Goal: Task Accomplishment & Management: Manage account settings

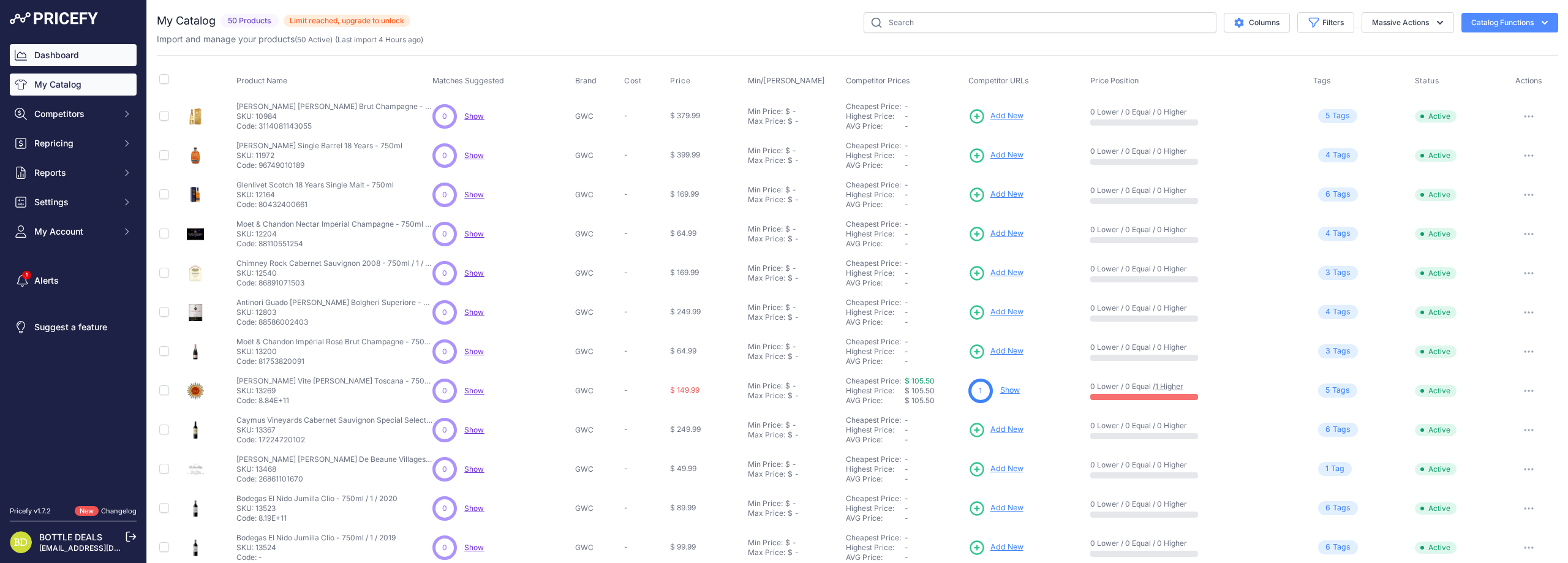
click at [67, 59] on link "Dashboard" at bounding box center [73, 55] width 127 height 22
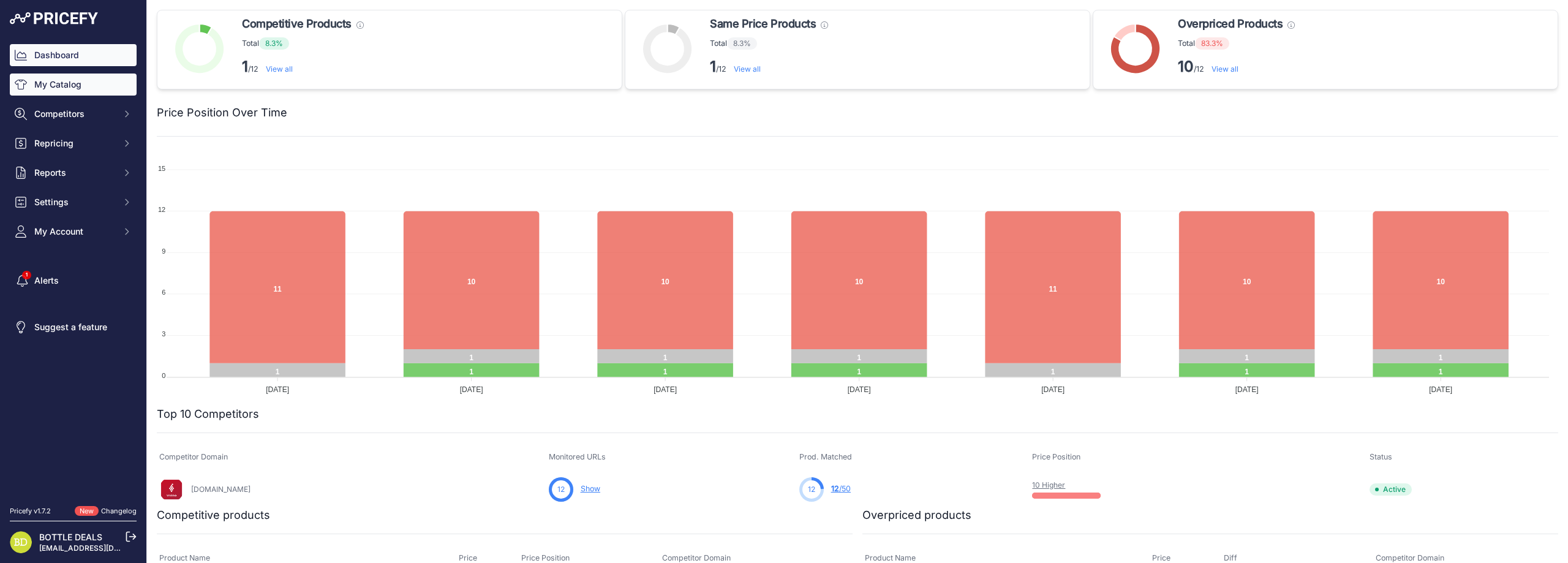
click at [49, 90] on link "My Catalog" at bounding box center [73, 84] width 127 height 22
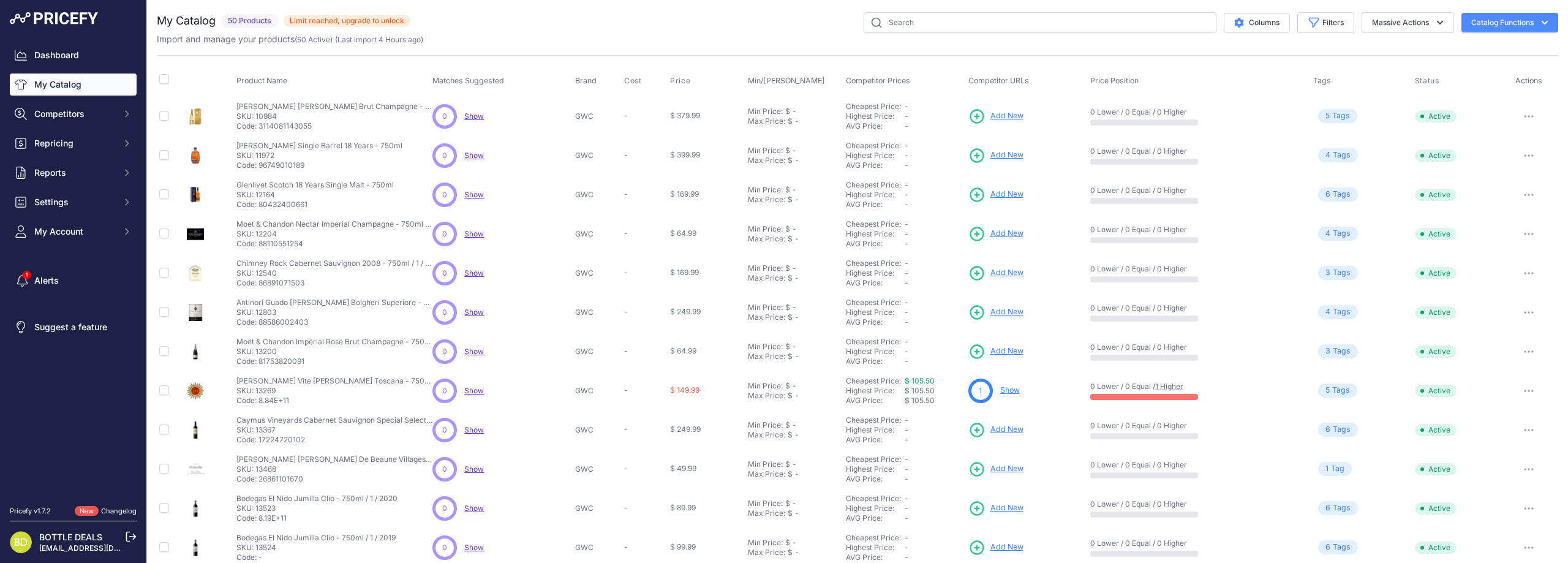
click at [1325, 120] on span "5" at bounding box center [1327, 115] width 4 height 11
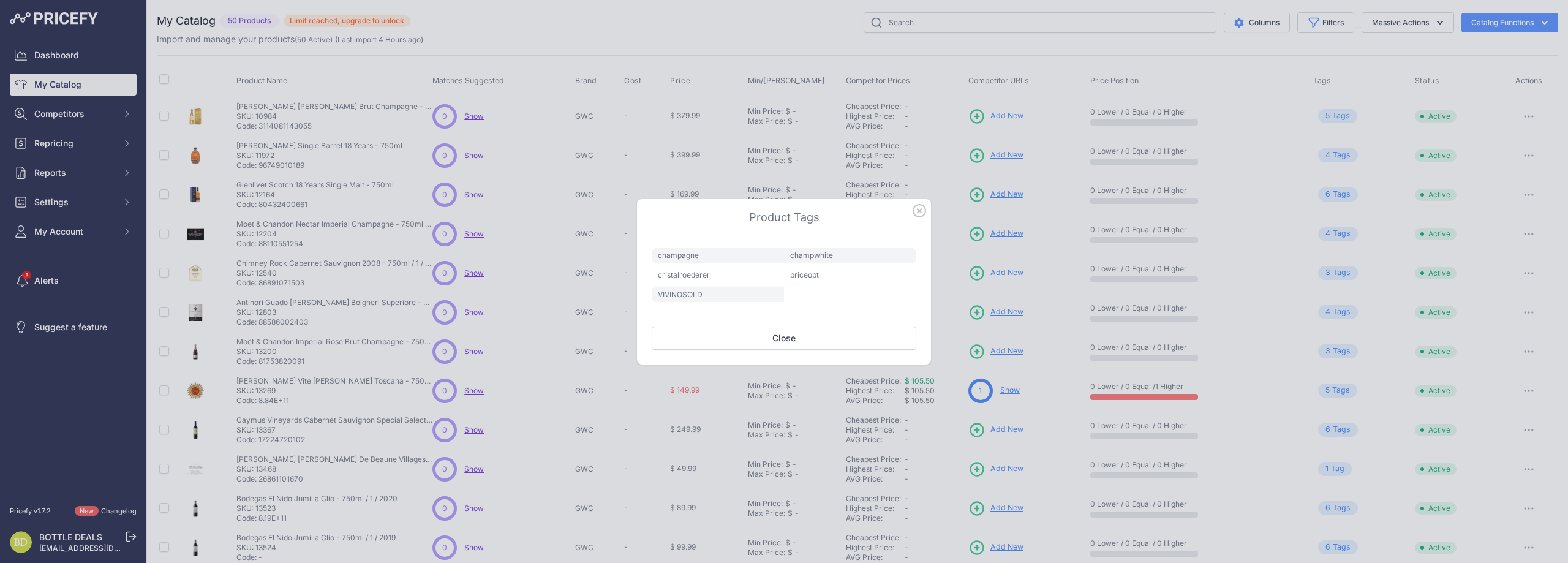
click at [916, 210] on icon "button" at bounding box center [919, 211] width 14 height 14
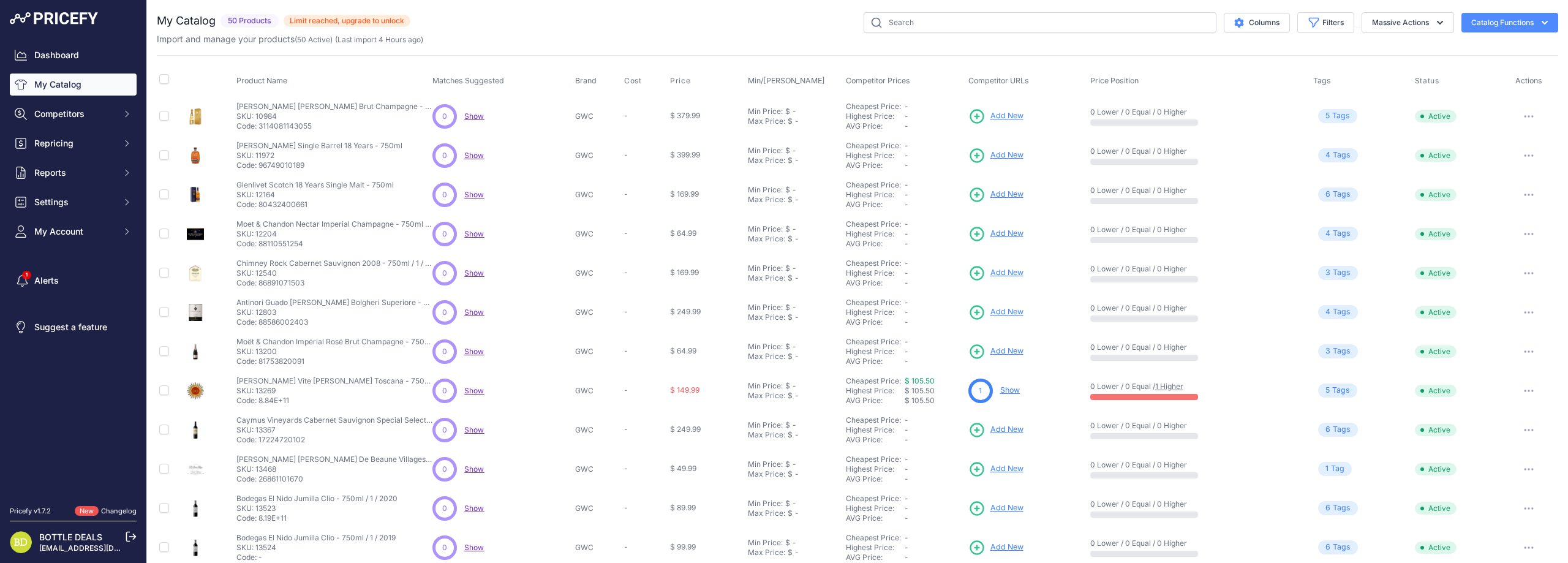
click at [474, 156] on span "Show" at bounding box center [474, 155] width 20 height 10
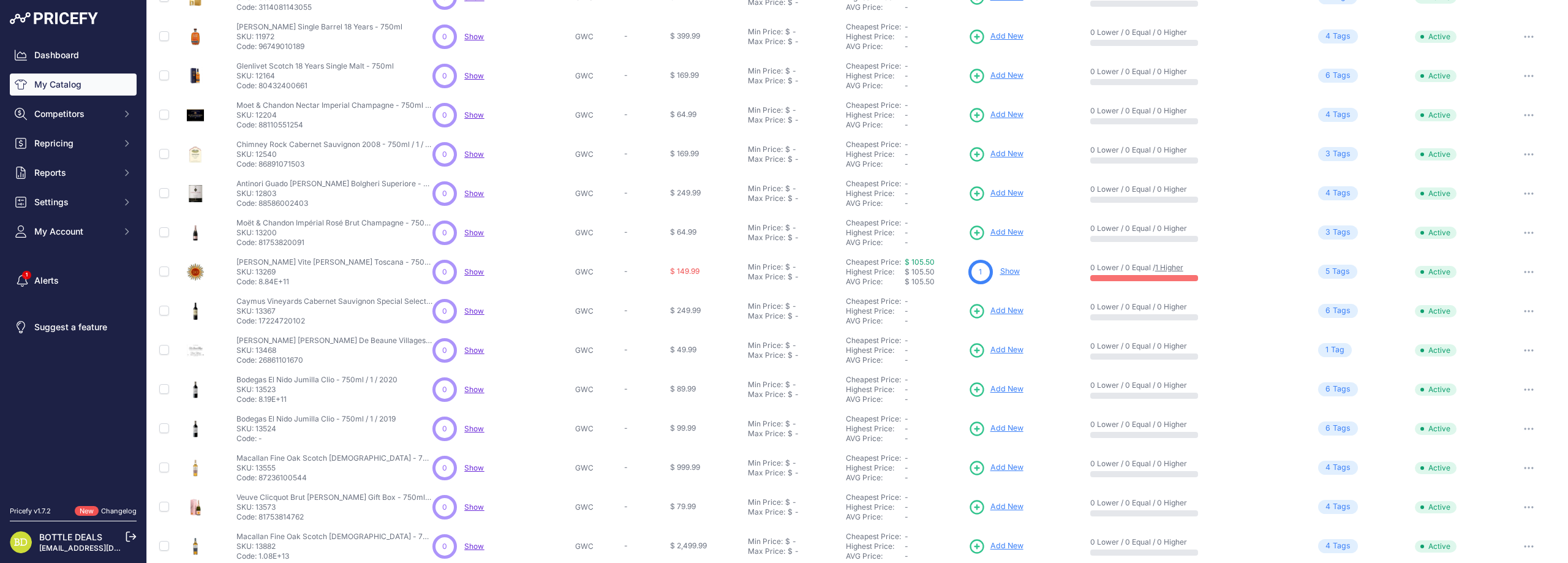
scroll to position [173, 0]
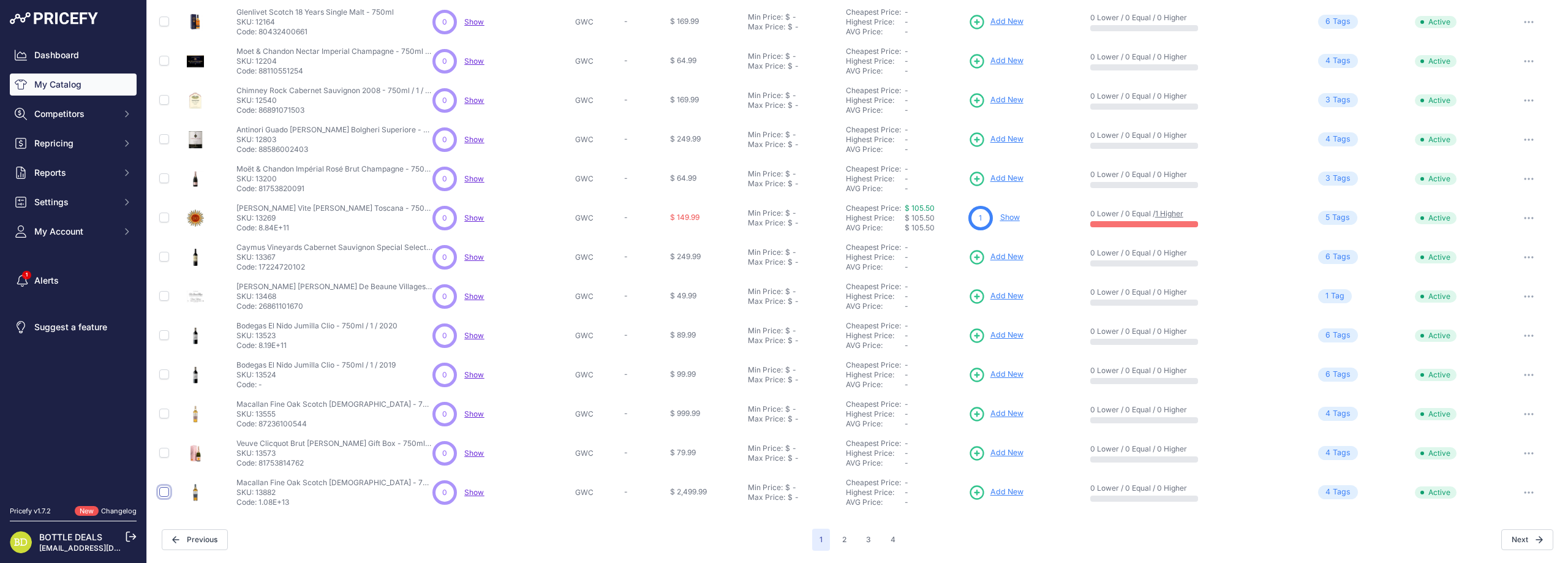
click at [161, 488] on input "checkbox" at bounding box center [164, 491] width 10 height 10
checkbox input "true"
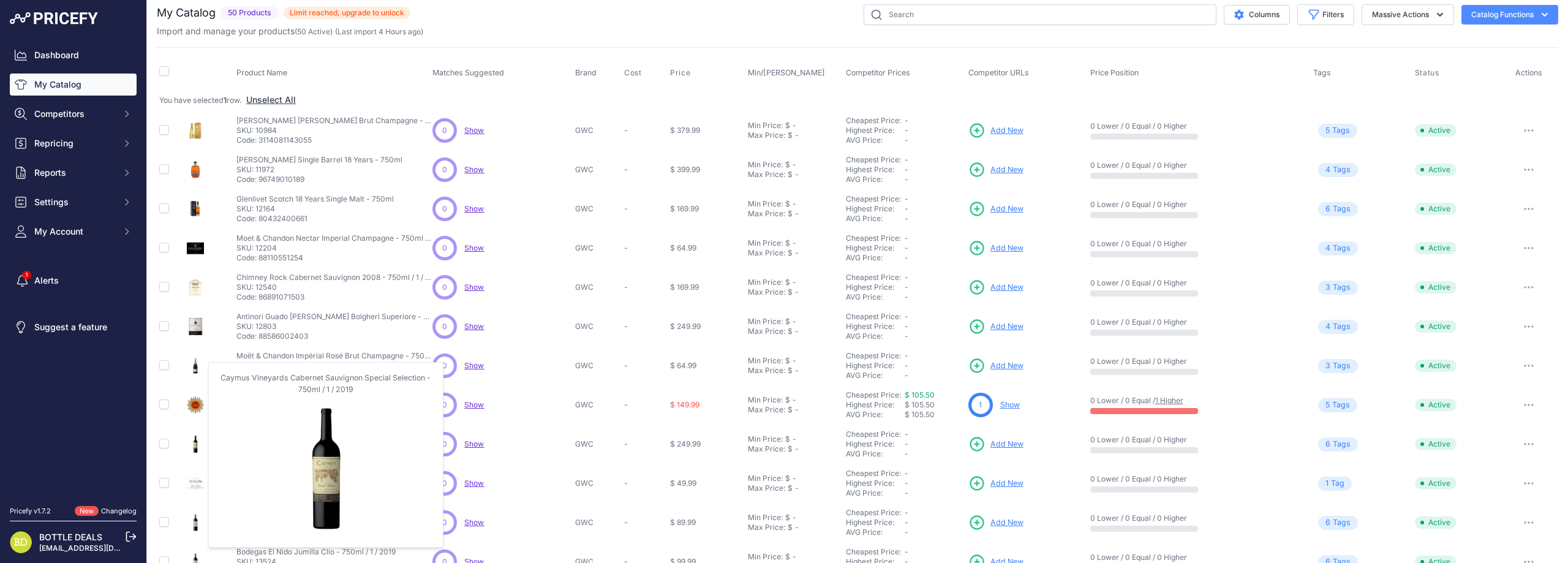
scroll to position [0, 0]
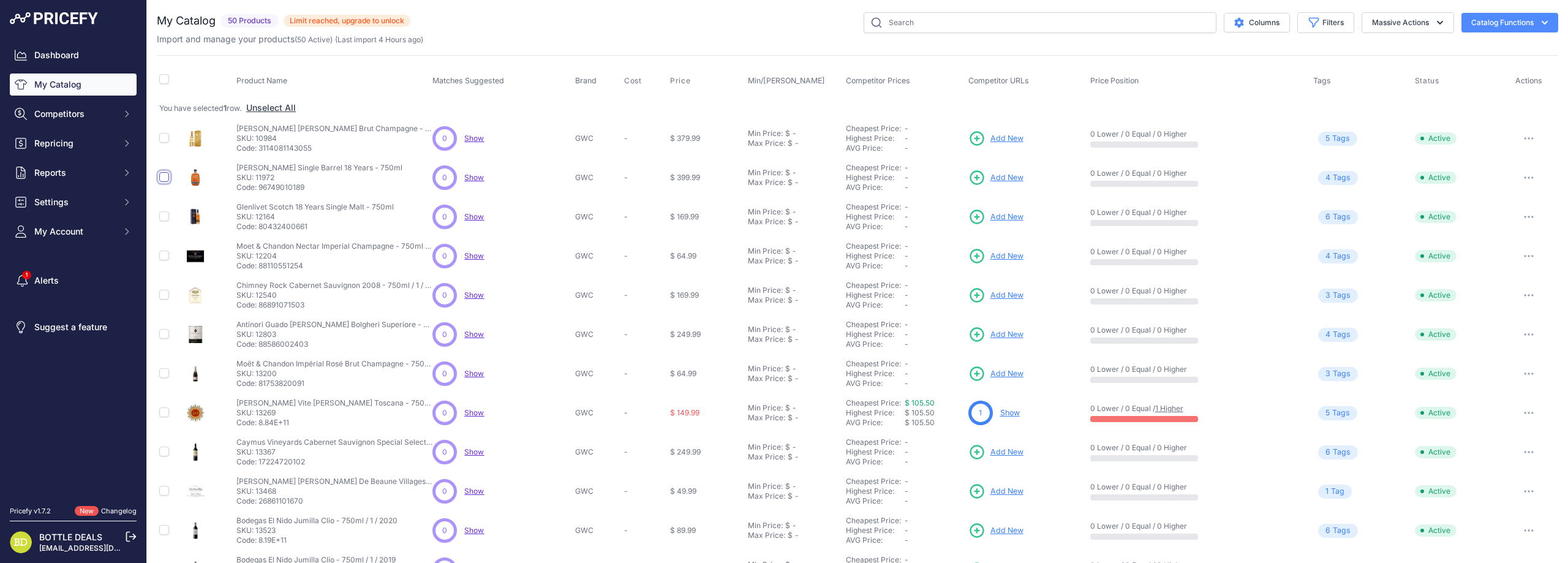
click at [164, 180] on input "checkbox" at bounding box center [164, 176] width 10 height 10
checkbox input "true"
click at [167, 213] on input "checkbox" at bounding box center [164, 216] width 10 height 10
checkbox input "true"
click at [1395, 27] on button "Massive Actions" at bounding box center [1408, 23] width 93 height 21
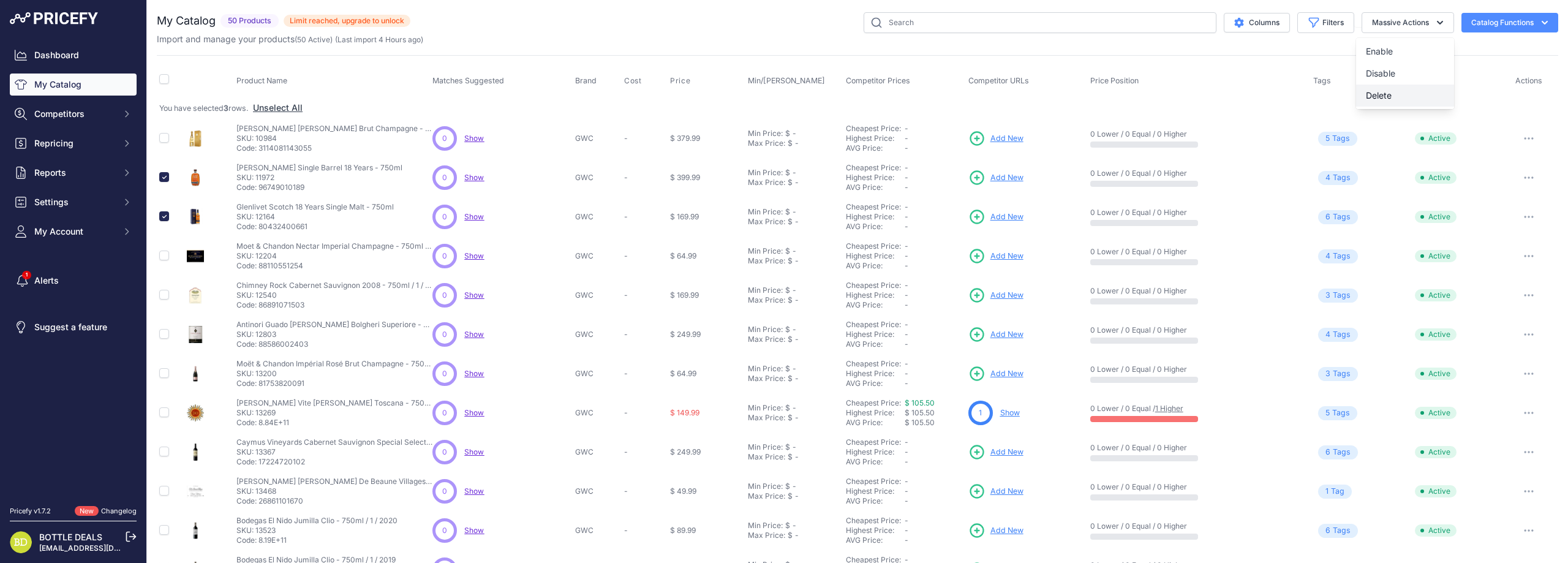
click at [1382, 88] on button "Delete" at bounding box center [1404, 95] width 98 height 22
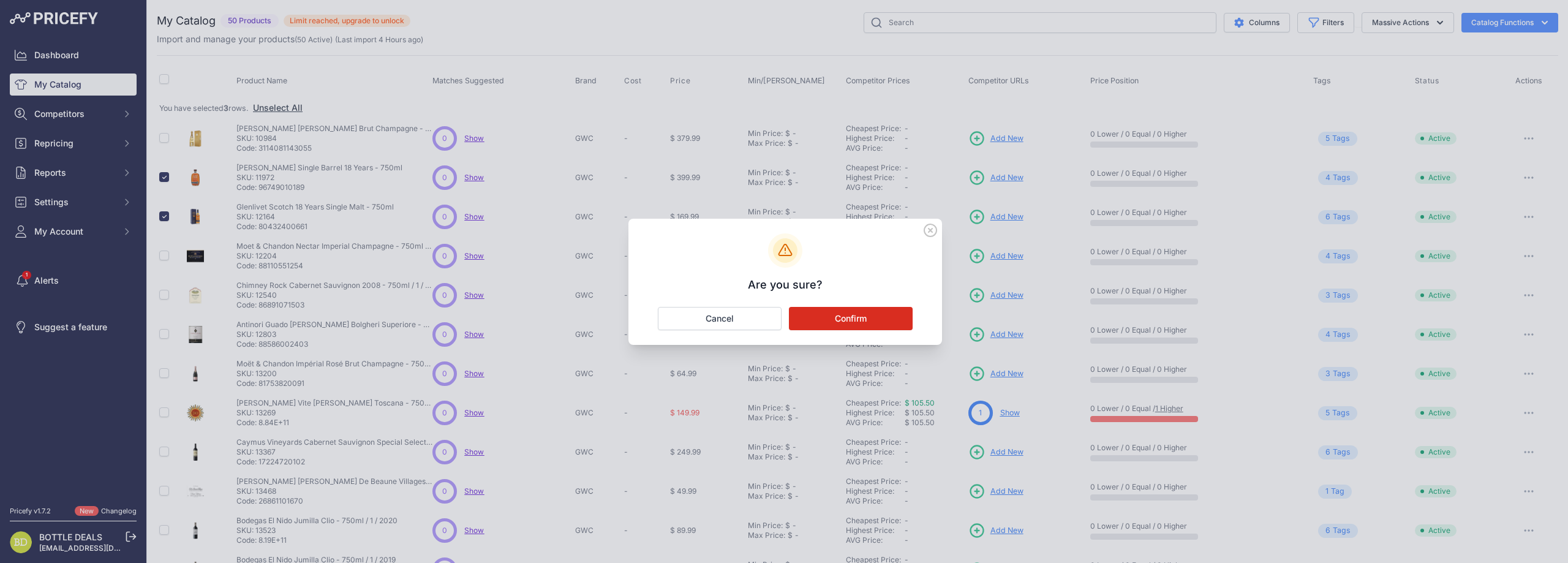
click at [824, 311] on button "Confirm" at bounding box center [850, 318] width 124 height 23
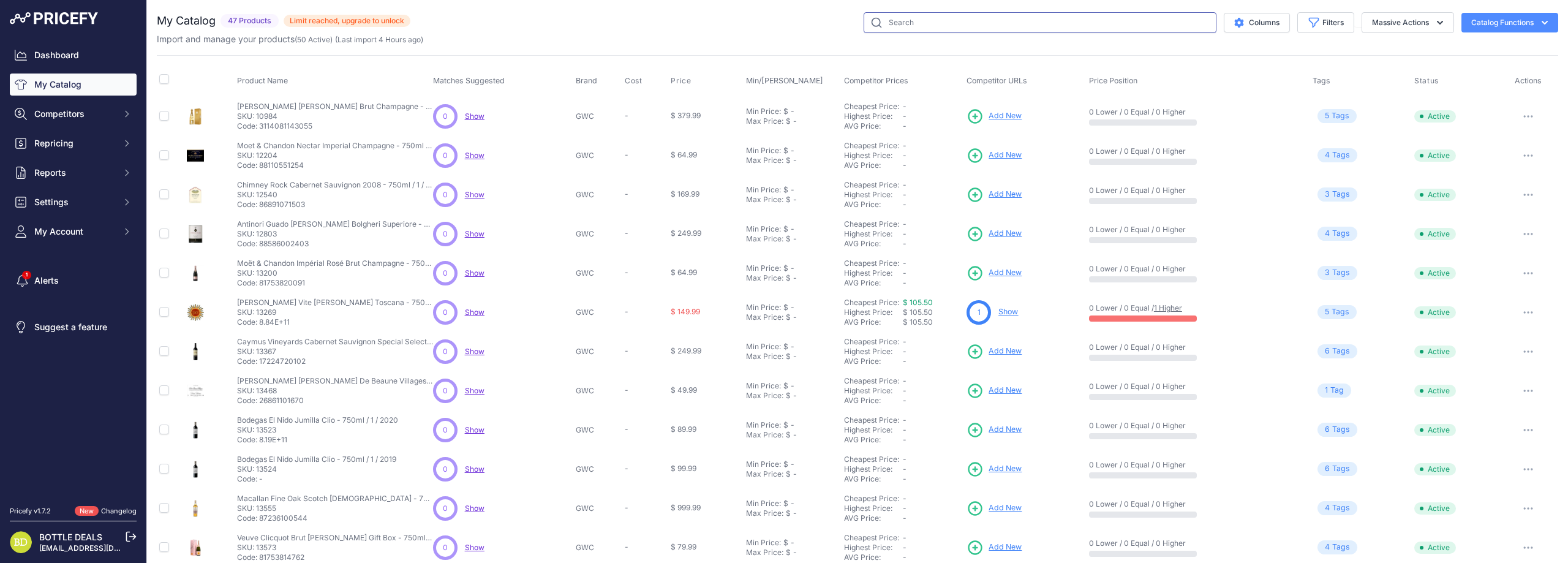
click at [924, 19] on input "text" at bounding box center [1040, 23] width 353 height 21
type input "dom perignon"
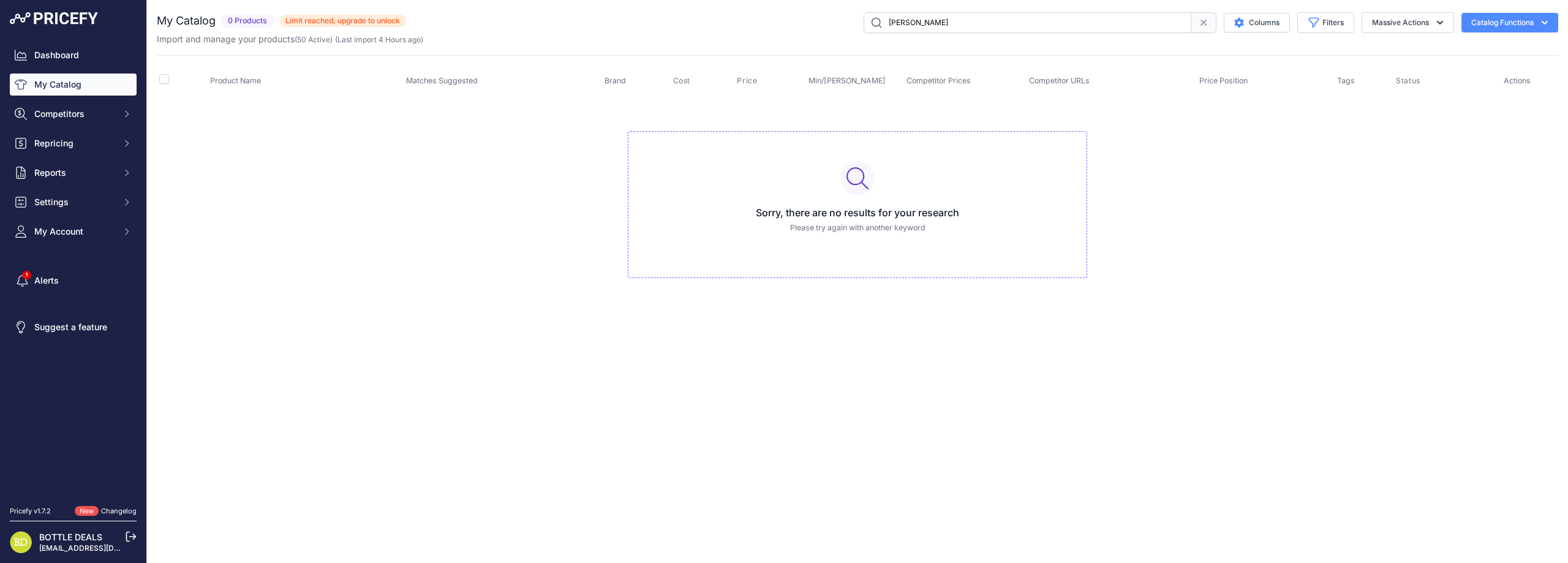
click at [924, 19] on input "dom perignon" at bounding box center [1028, 23] width 328 height 21
click at [1196, 17] on span at bounding box center [1203, 23] width 25 height 21
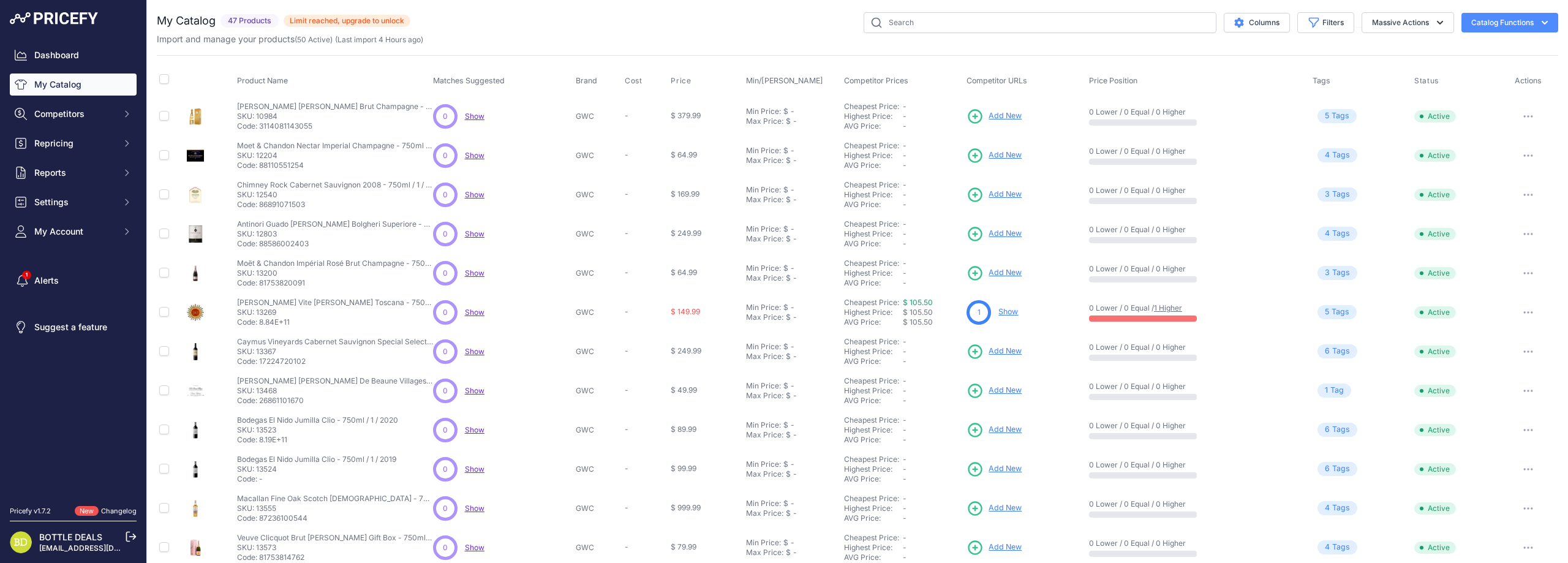
click at [1332, 119] on span "5 Tag s" at bounding box center [1336, 116] width 39 height 14
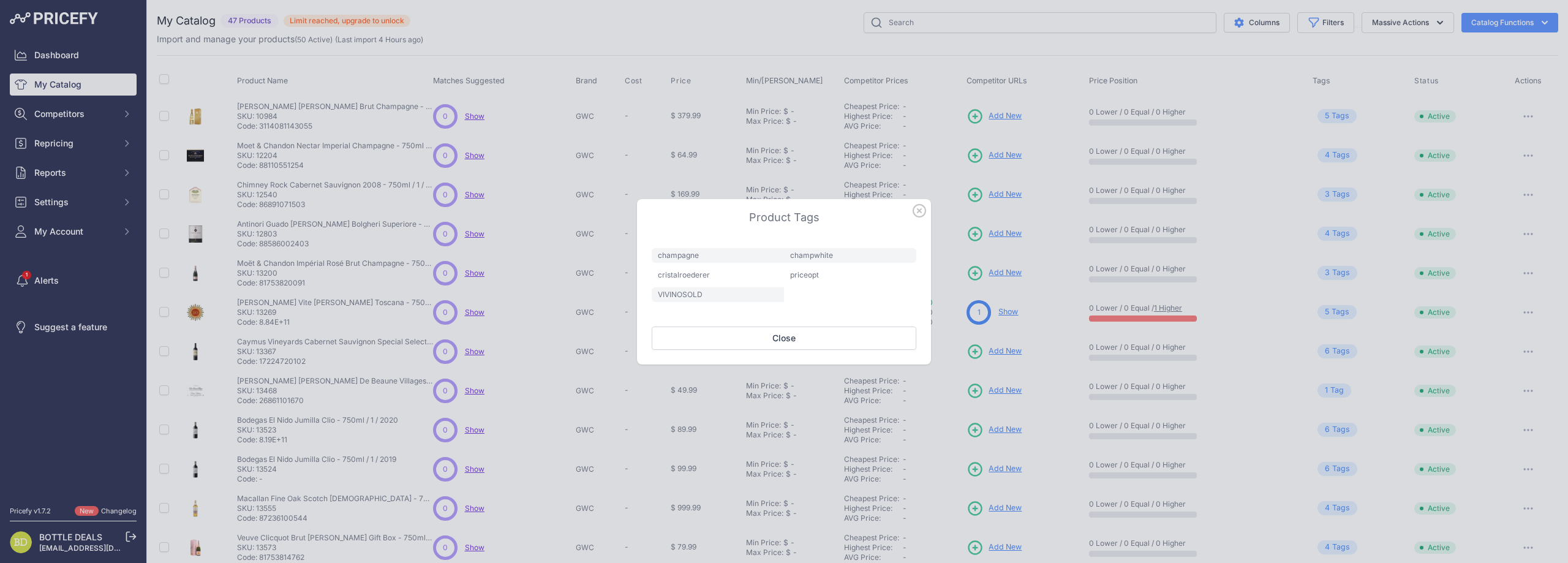
click at [807, 274] on span "priceopt" at bounding box center [850, 275] width 133 height 15
copy span "priceopt"
click at [775, 335] on button "Close" at bounding box center [783, 337] width 265 height 23
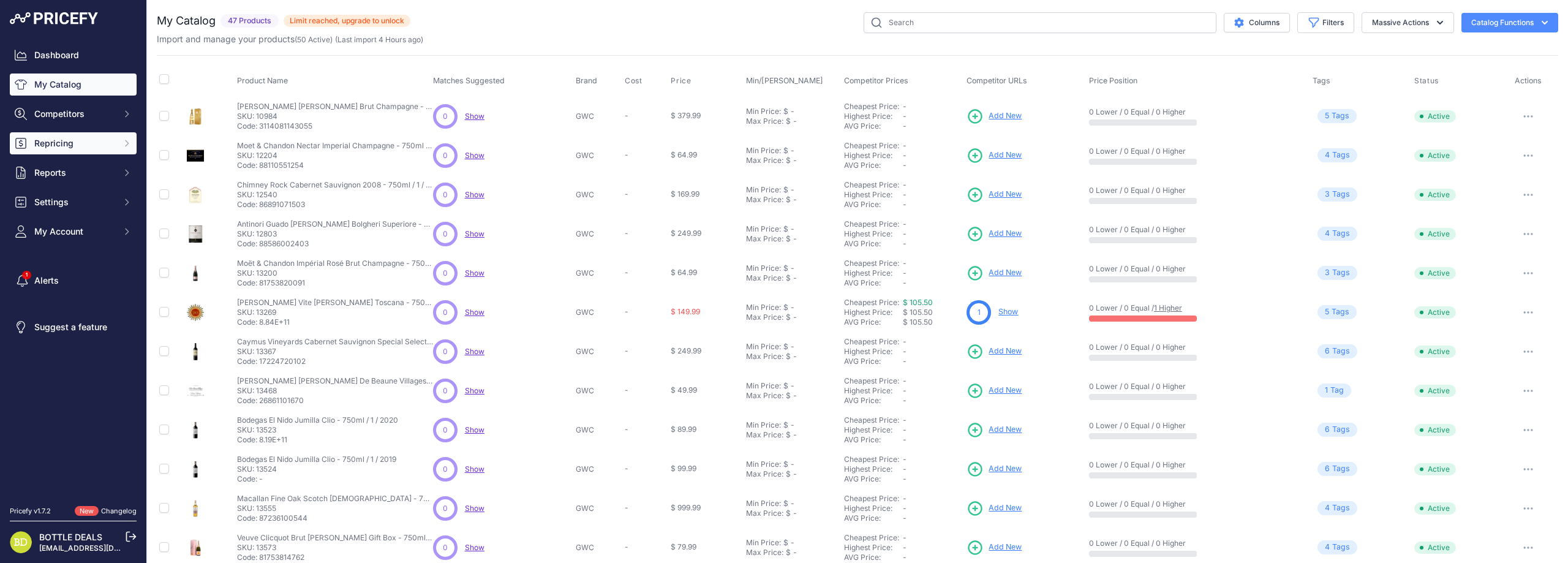
click at [85, 147] on span "Repricing" at bounding box center [75, 143] width 80 height 12
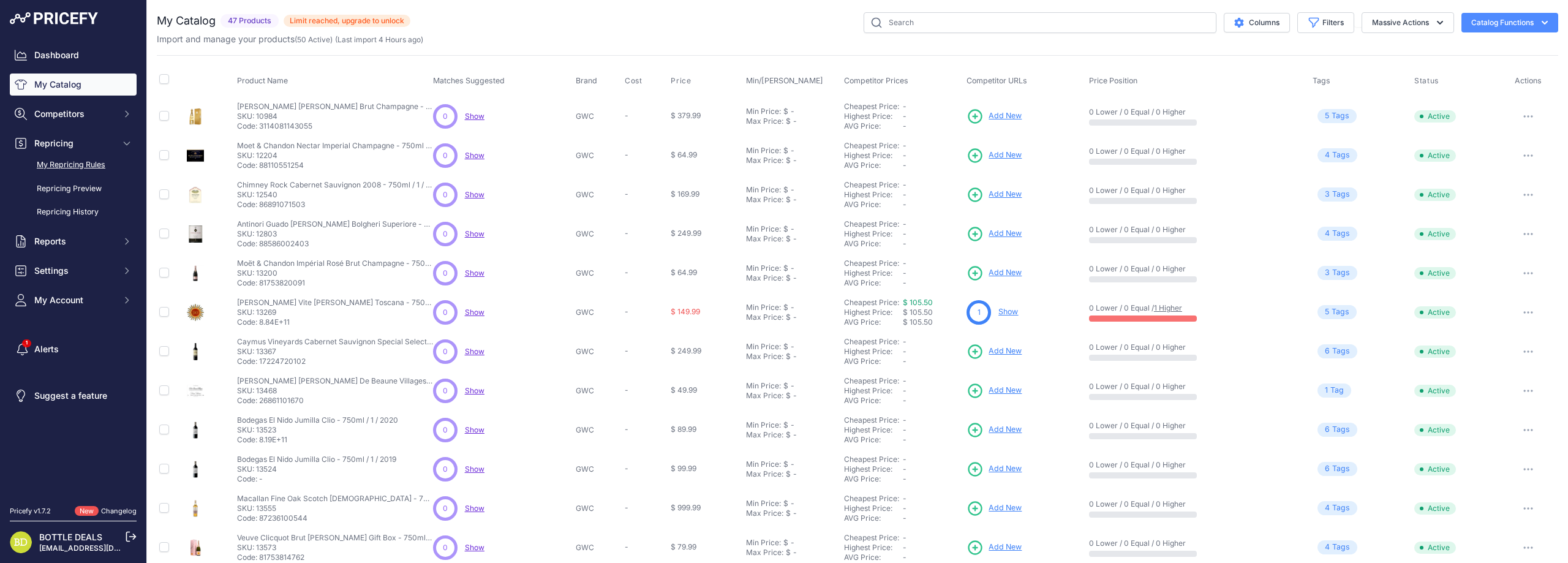
click at [84, 174] on link "My Repricing Rules" at bounding box center [73, 165] width 127 height 22
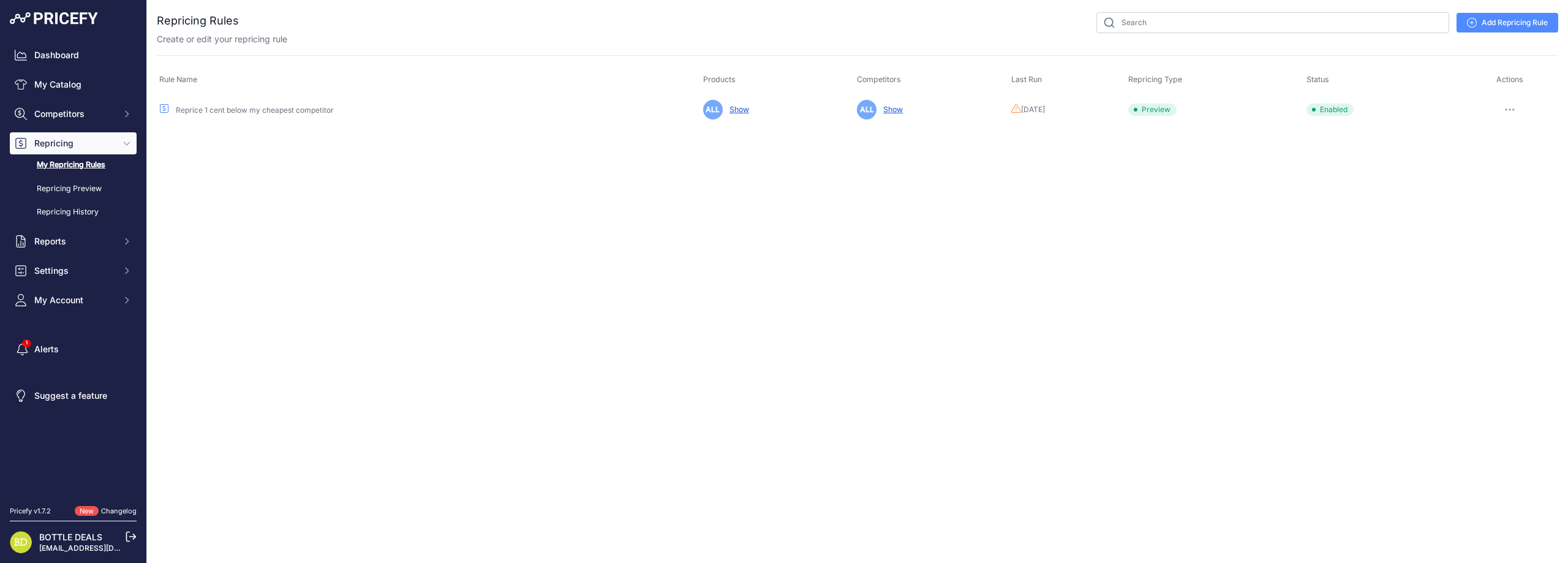
click at [1508, 105] on button "button" at bounding box center [1509, 110] width 24 height 17
click at [1506, 154] on button "Run Preview" at bounding box center [1516, 154] width 78 height 20
click at [72, 93] on link "My Catalog" at bounding box center [73, 84] width 127 height 22
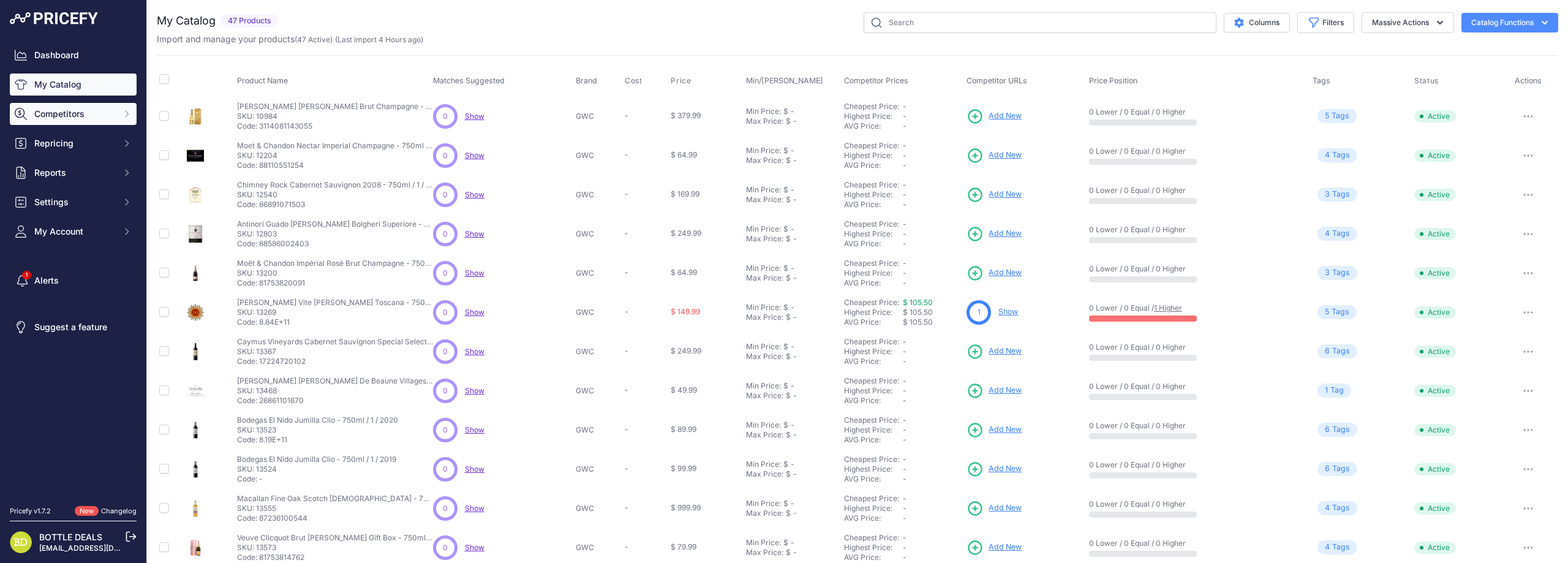
click at [97, 120] on button "Competitors" at bounding box center [73, 114] width 127 height 22
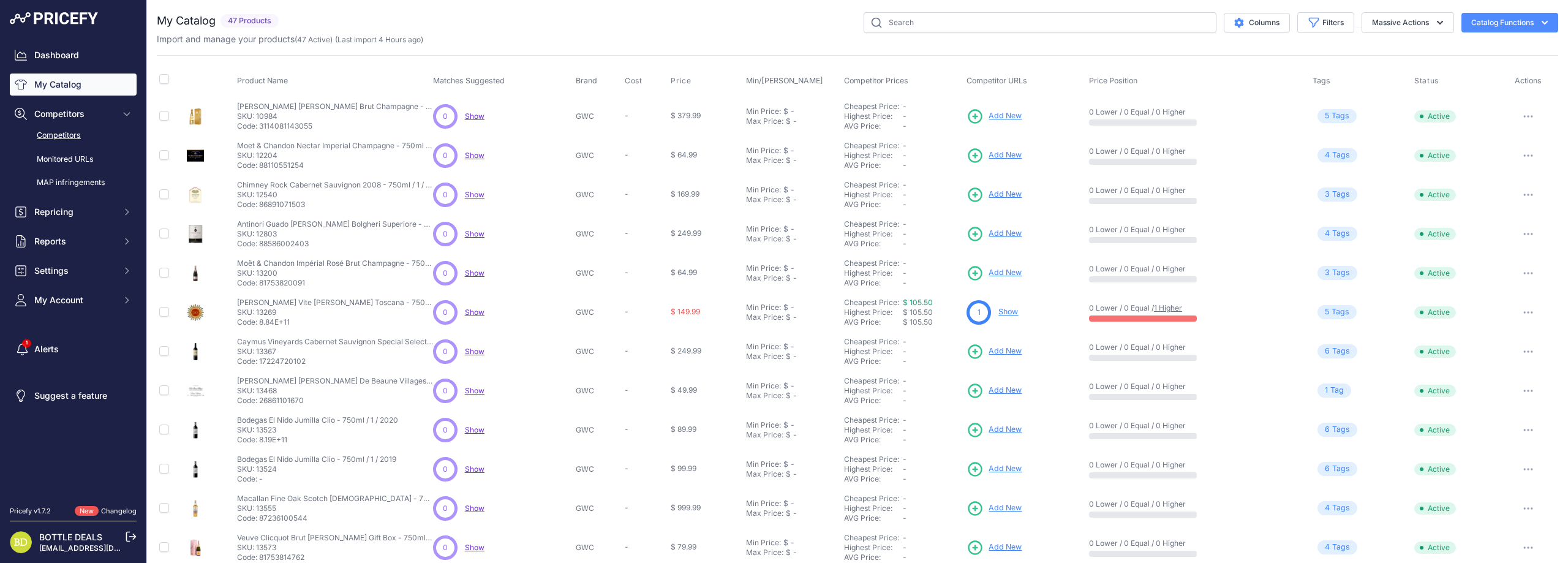
click at [88, 133] on link "Competitors" at bounding box center [73, 135] width 127 height 22
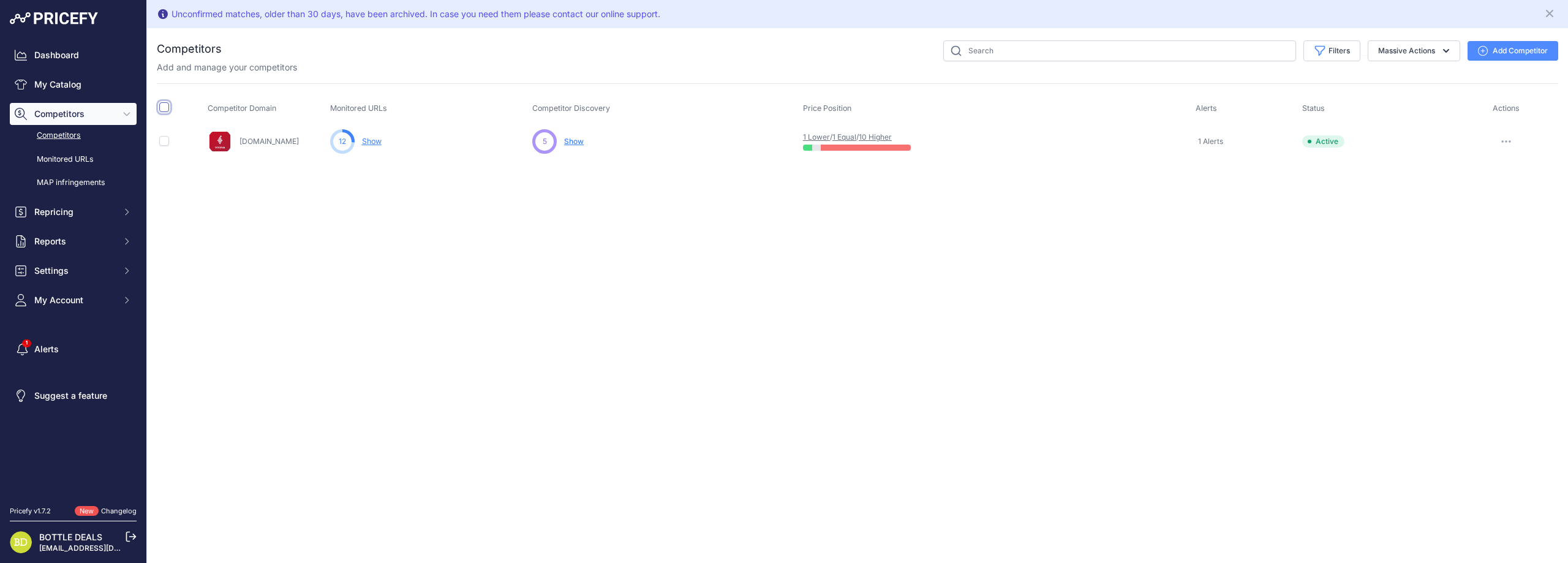
click at [160, 109] on input "checkbox" at bounding box center [164, 107] width 10 height 10
checkbox input "true"
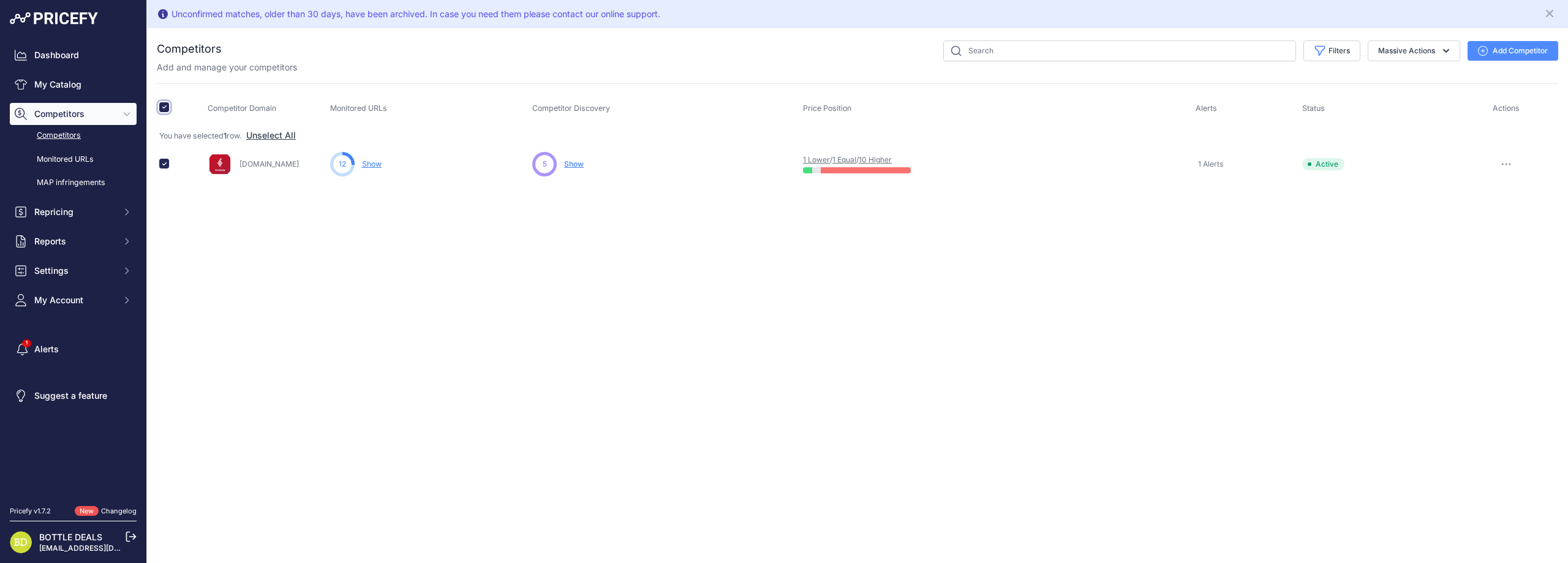
click at [167, 107] on input "checkbox" at bounding box center [164, 107] width 10 height 10
checkbox input "false"
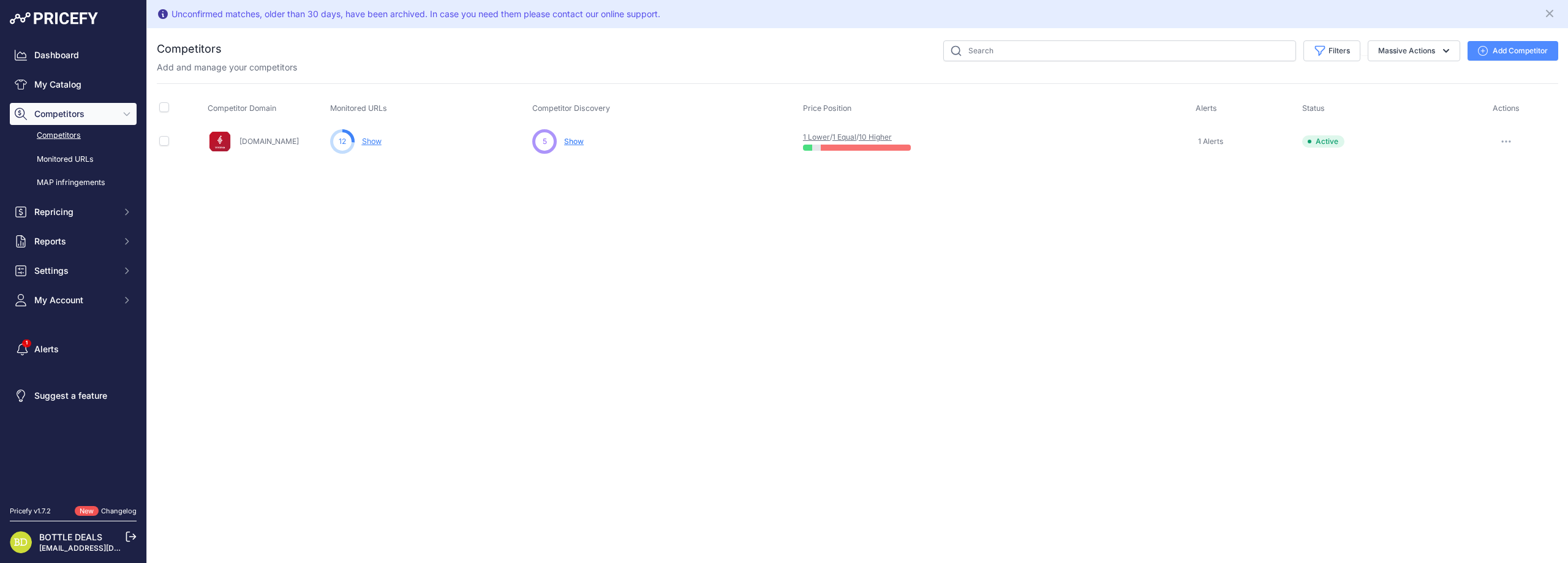
click at [1504, 139] on button "button" at bounding box center [1506, 141] width 24 height 17
click at [1497, 163] on link "View Competitor Profile" at bounding box center [1505, 167] width 102 height 20
click at [54, 155] on link "Monitored URLs" at bounding box center [73, 160] width 127 height 22
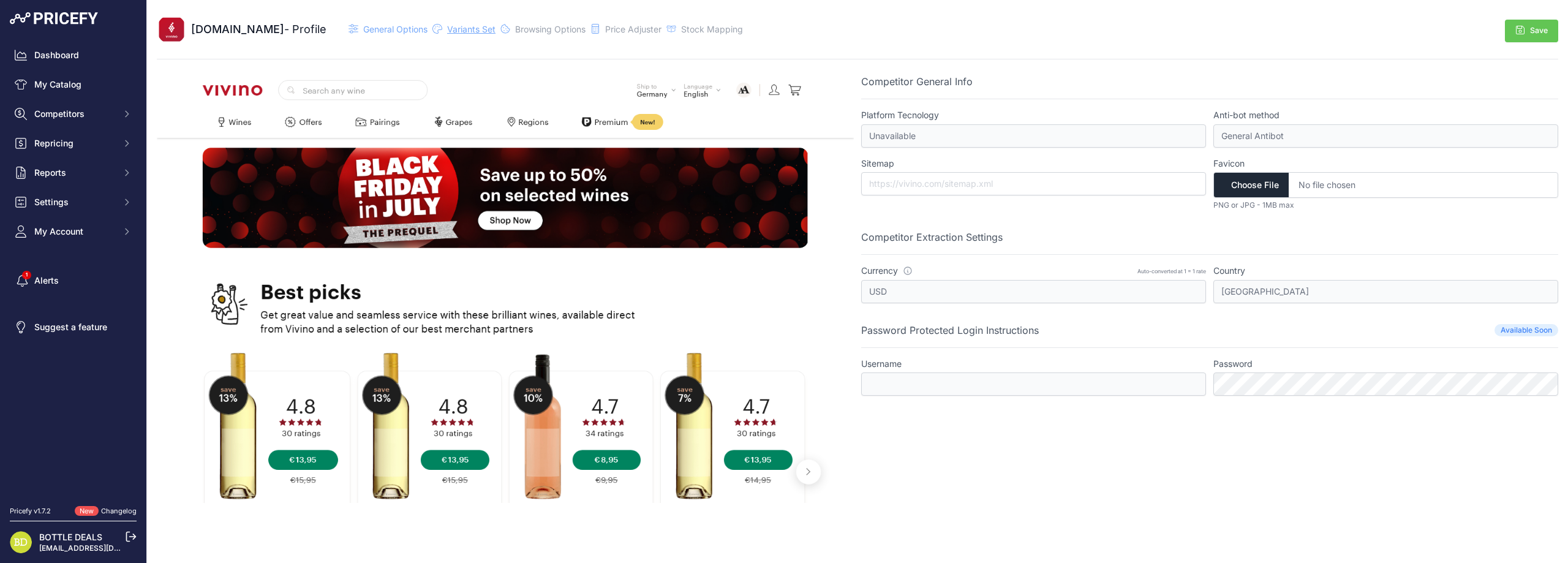
click at [447, 30] on span "Variants Set" at bounding box center [471, 29] width 49 height 10
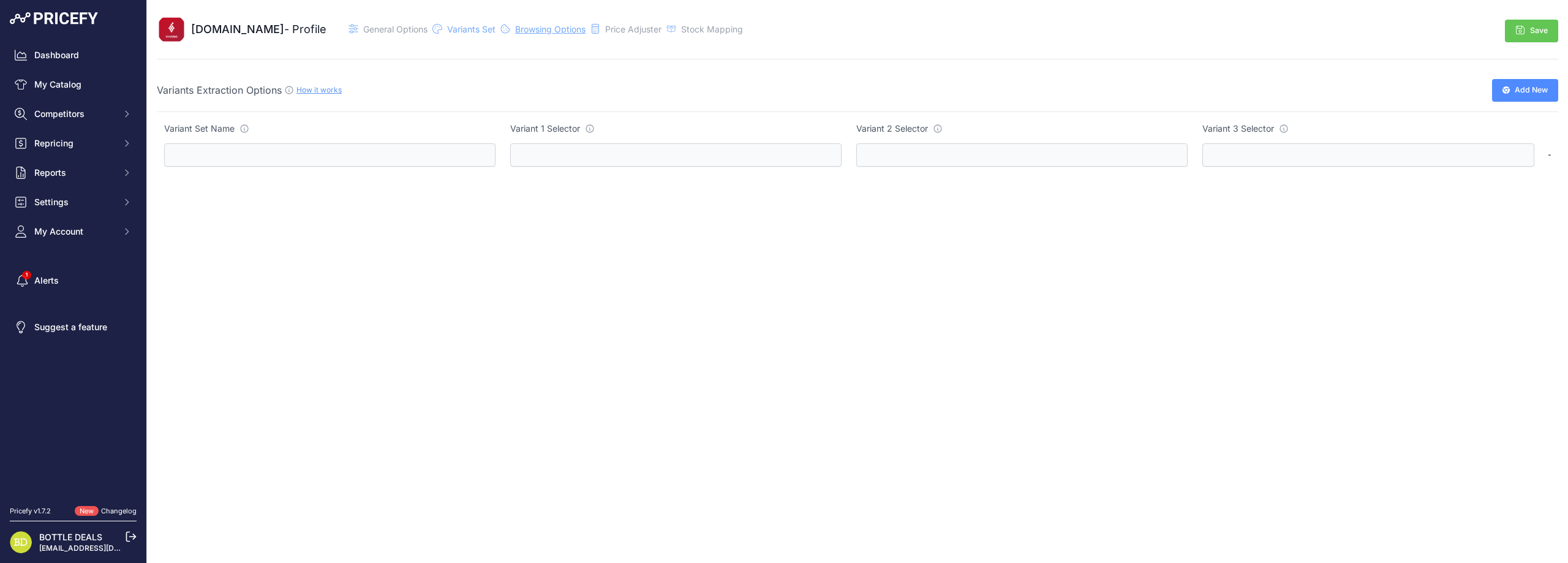
click at [515, 25] on span "Browsing Options" at bounding box center [550, 29] width 70 height 10
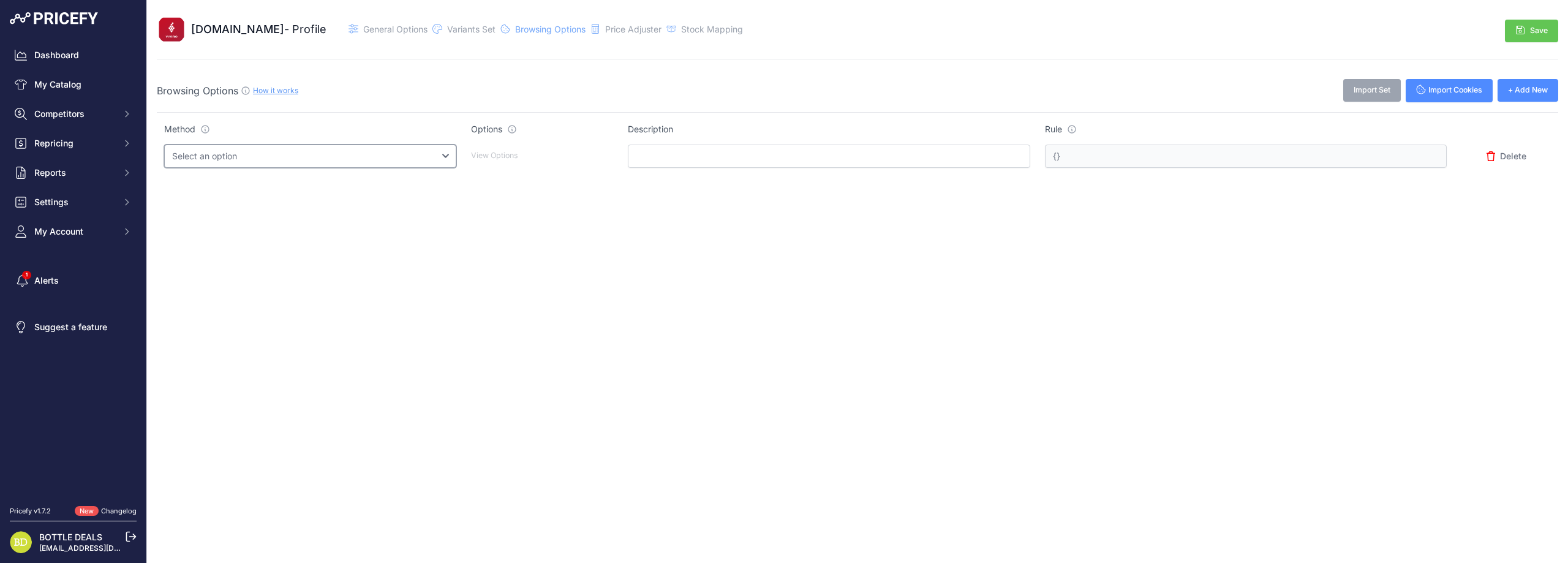
click at [359, 153] on select "Select an option Query String Local Storage Cookie Automatic Actions" at bounding box center [310, 156] width 292 height 23
click at [613, 31] on span "Price Adjuster" at bounding box center [633, 29] width 56 height 10
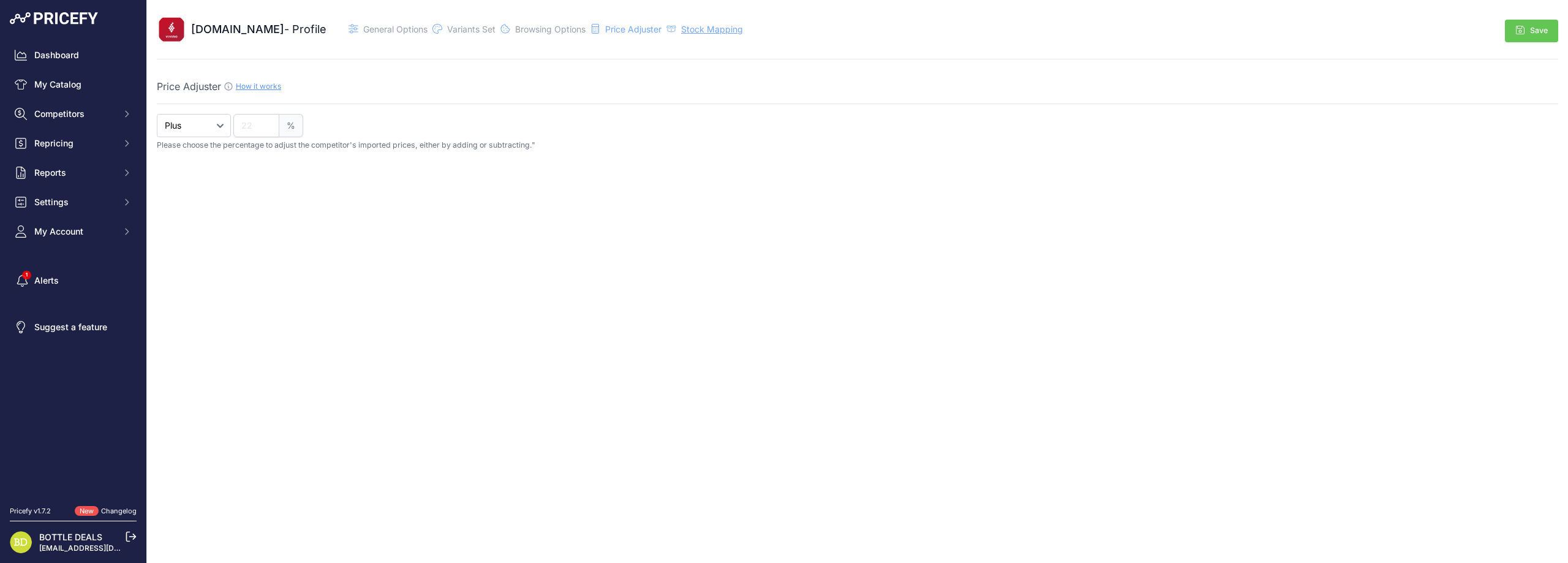
click at [686, 25] on span "Stock Mapping" at bounding box center [711, 29] width 62 height 10
click at [257, 151] on select "Select an option" at bounding box center [218, 154] width 108 height 23
click at [363, 26] on span "General Options" at bounding box center [395, 29] width 64 height 10
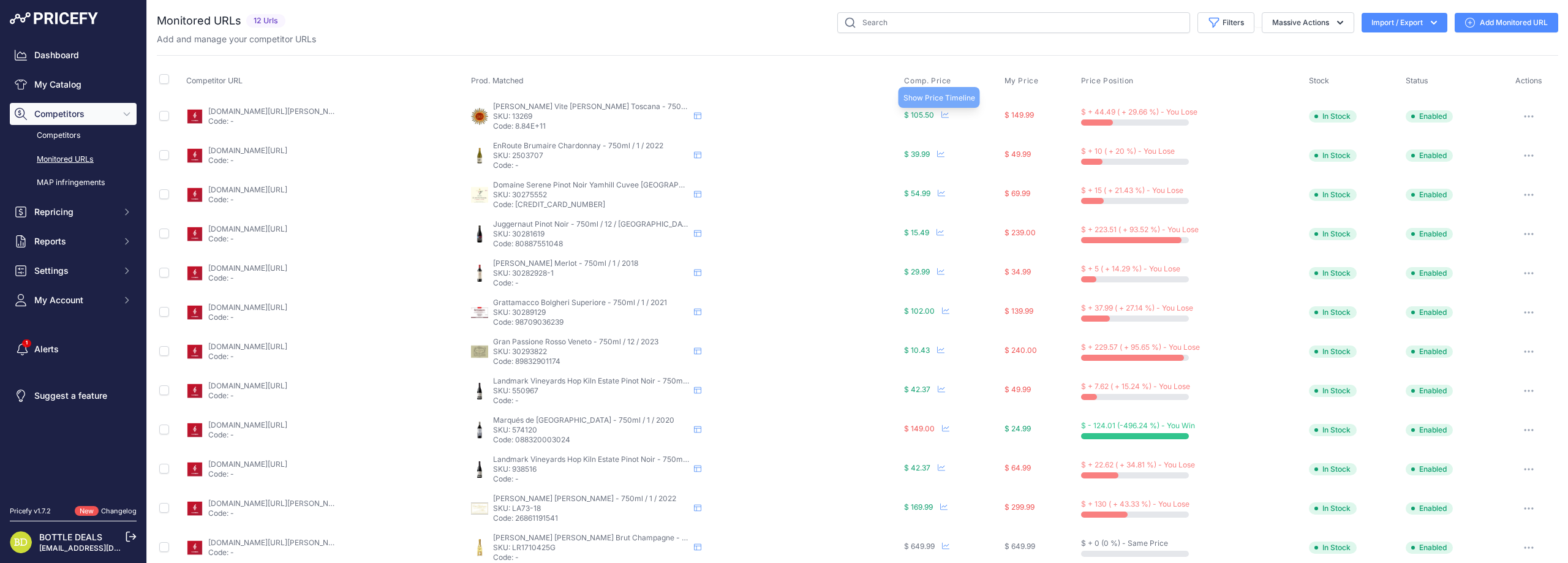
click at [941, 117] on icon at bounding box center [944, 115] width 7 height 7
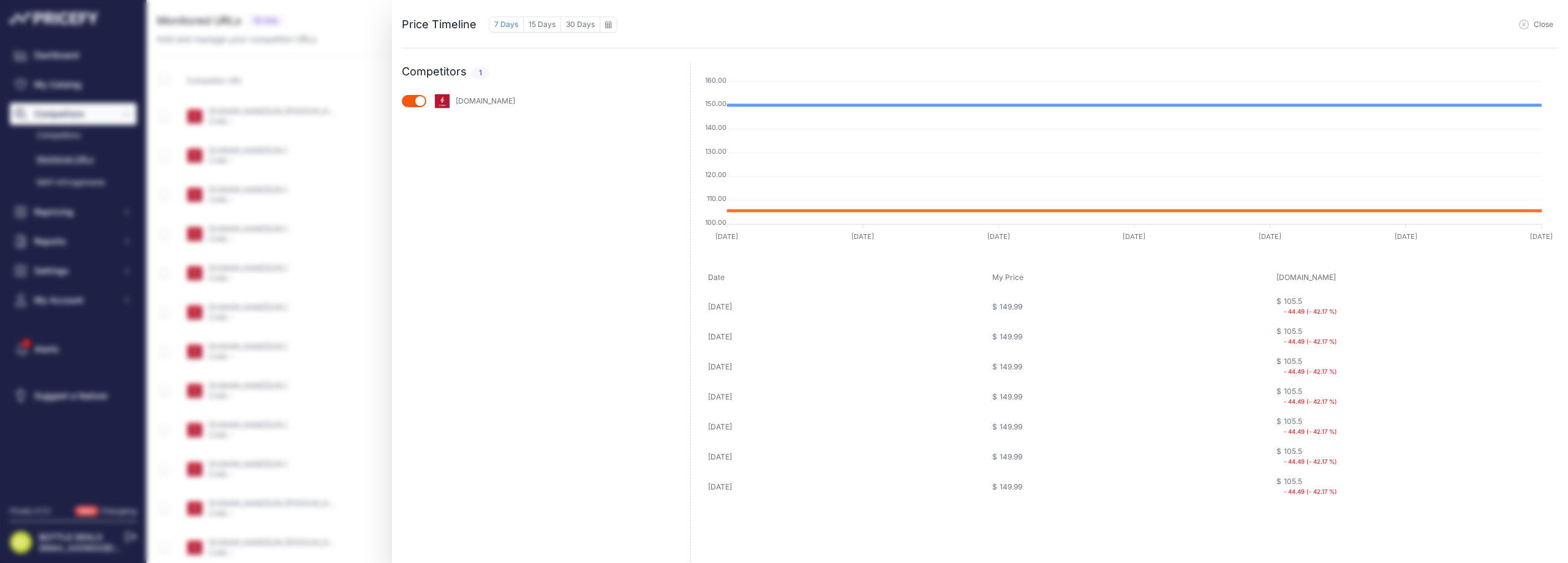
click at [1534, 25] on span "Close" at bounding box center [1543, 24] width 20 height 10
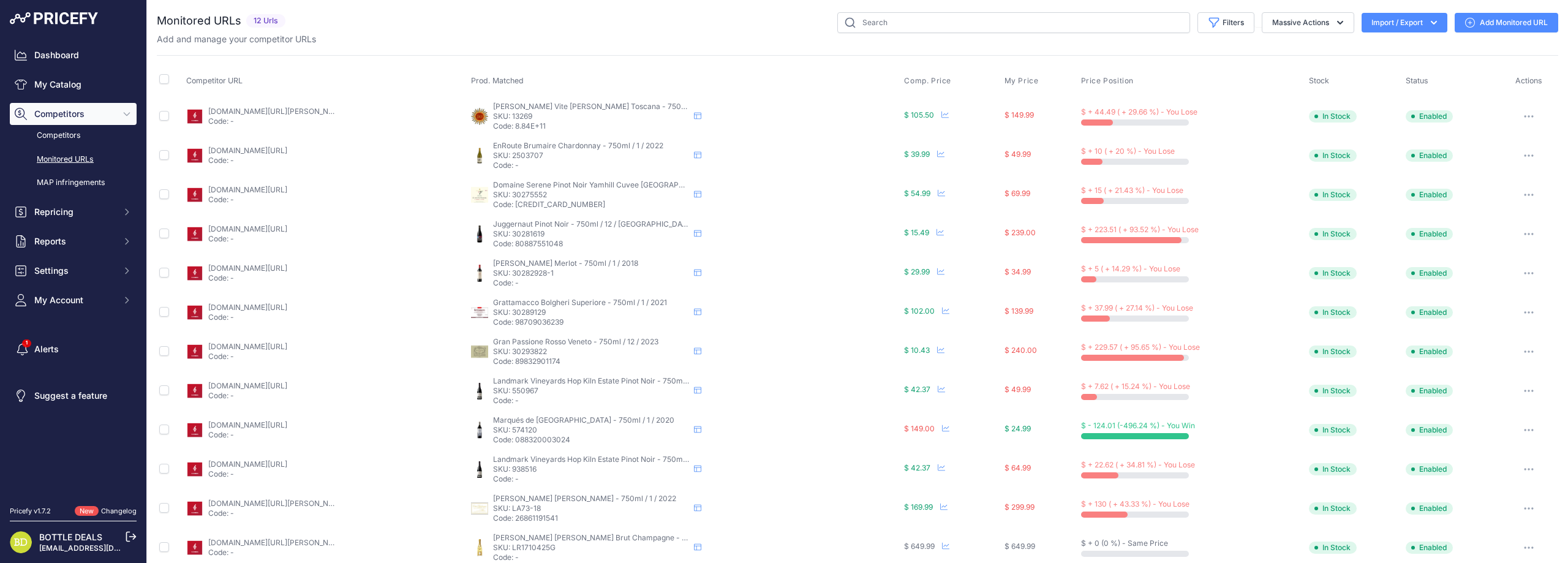
scroll to position [16, 0]
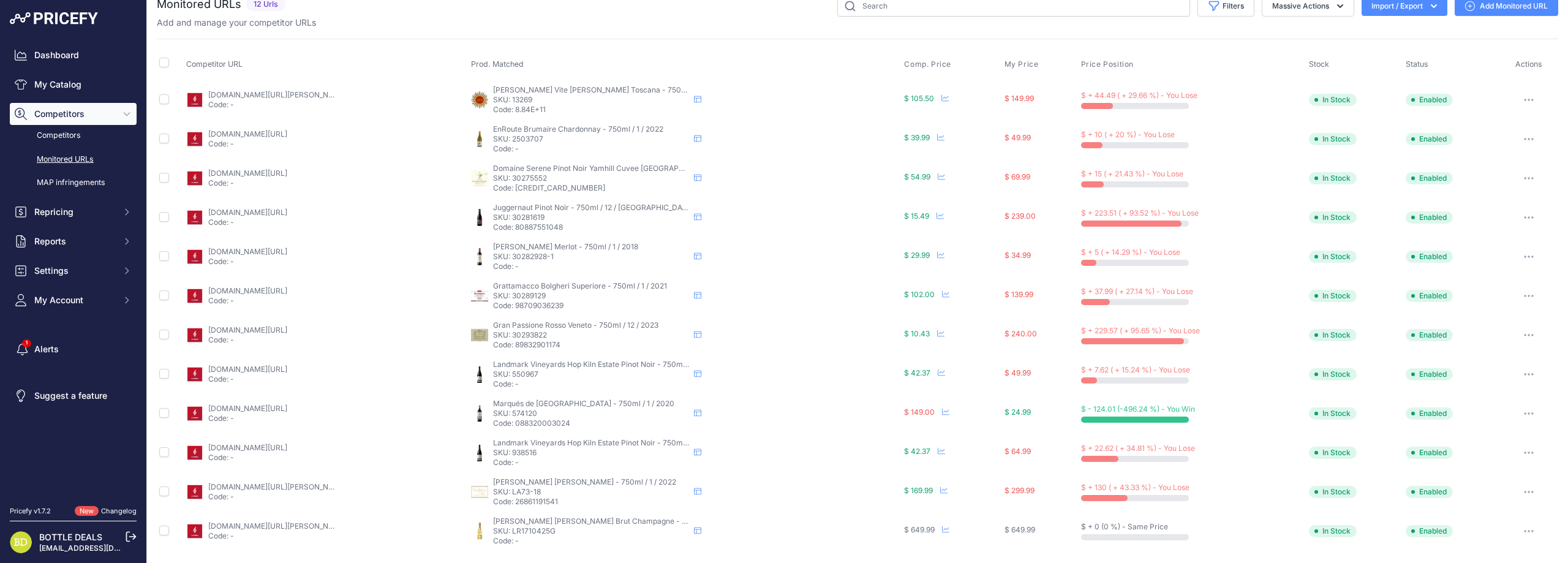
click at [287, 372] on link "vivino.com/us/en/us-landmark-hop-kiln-estate-pinot-noir-russian-river-valley/w/…" at bounding box center [247, 369] width 79 height 10
click at [60, 212] on span "Repricing" at bounding box center [75, 212] width 80 height 12
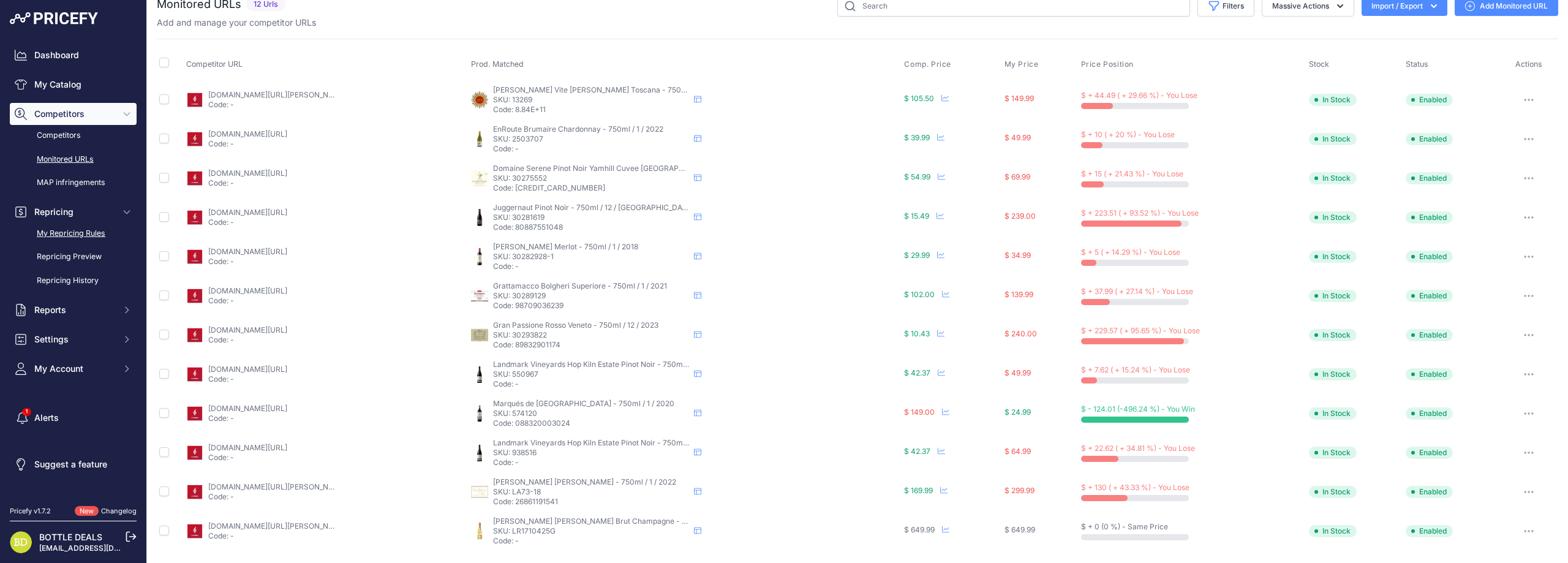
click at [53, 237] on link "My Repricing Rules" at bounding box center [73, 233] width 127 height 22
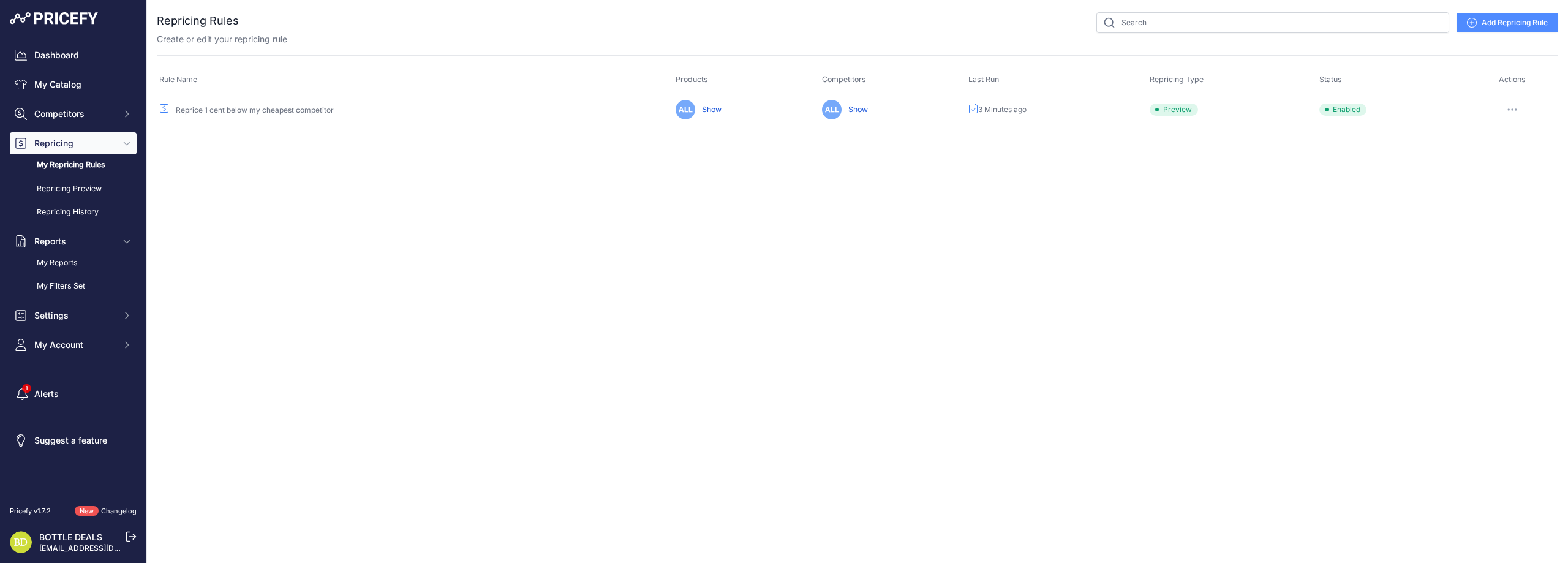
click at [1516, 105] on button "button" at bounding box center [1512, 110] width 24 height 17
click at [87, 187] on link "Repricing Preview" at bounding box center [73, 188] width 127 height 22
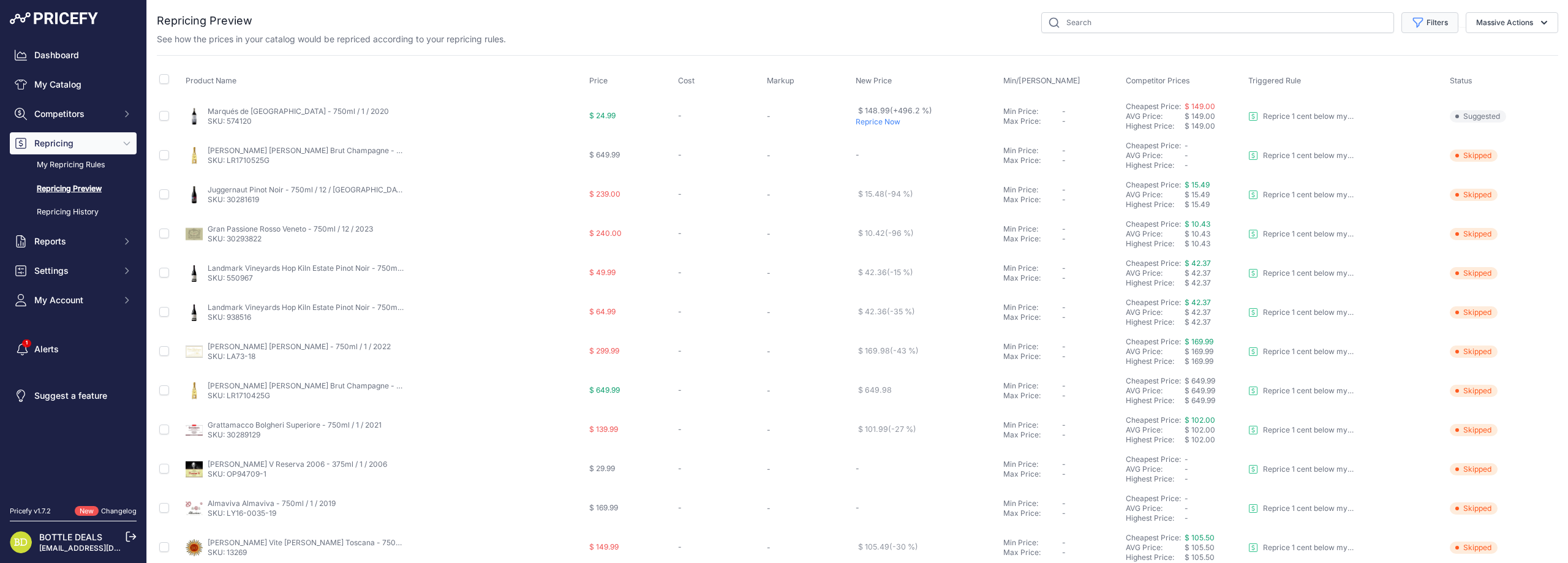
click at [1439, 26] on button "Filters" at bounding box center [1430, 23] width 57 height 21
click at [1369, 124] on select "Select an option Skipped Repriced Suggested In Error" at bounding box center [1389, 121] width 118 height 21
select select "suggested"
click at [1330, 111] on select "Select an option Skipped Repriced Suggested In Error" at bounding box center [1389, 121] width 118 height 21
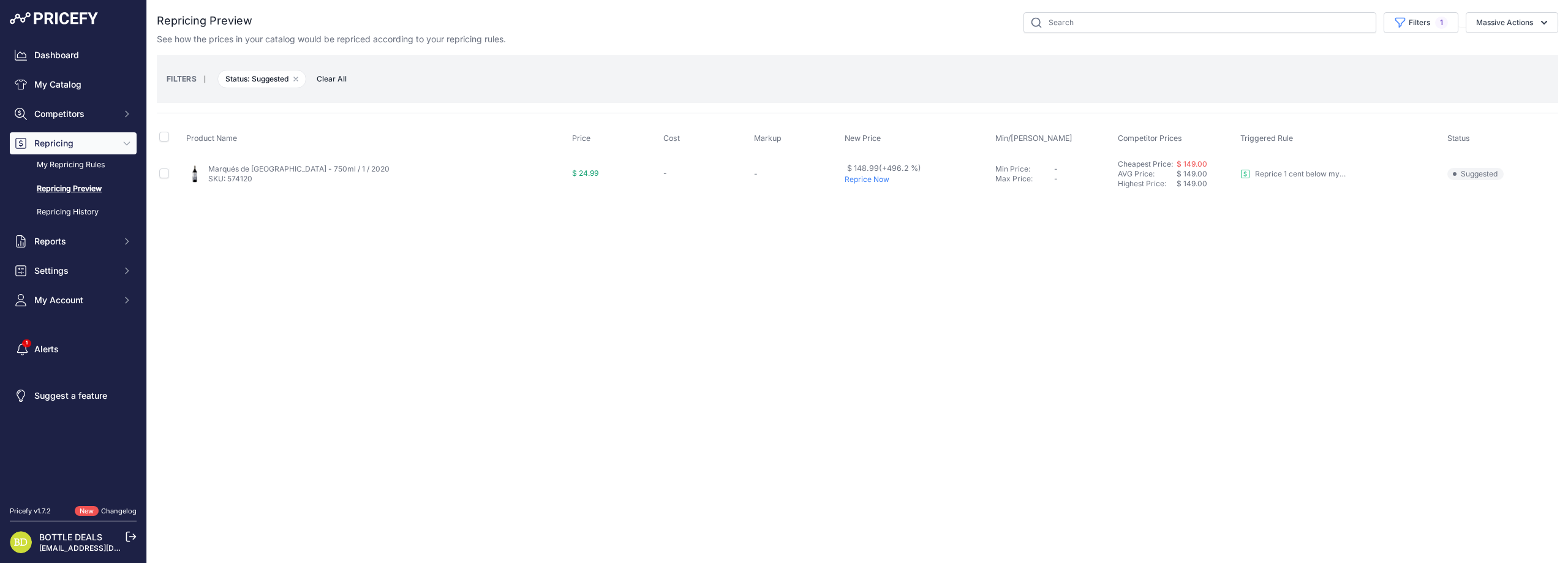
click at [1501, 127] on th "Status" at bounding box center [1501, 138] width 114 height 30
click at [1433, 21] on button "Filters 1" at bounding box center [1421, 23] width 75 height 21
click at [1336, 204] on span "Clear" at bounding box center [1340, 206] width 19 height 10
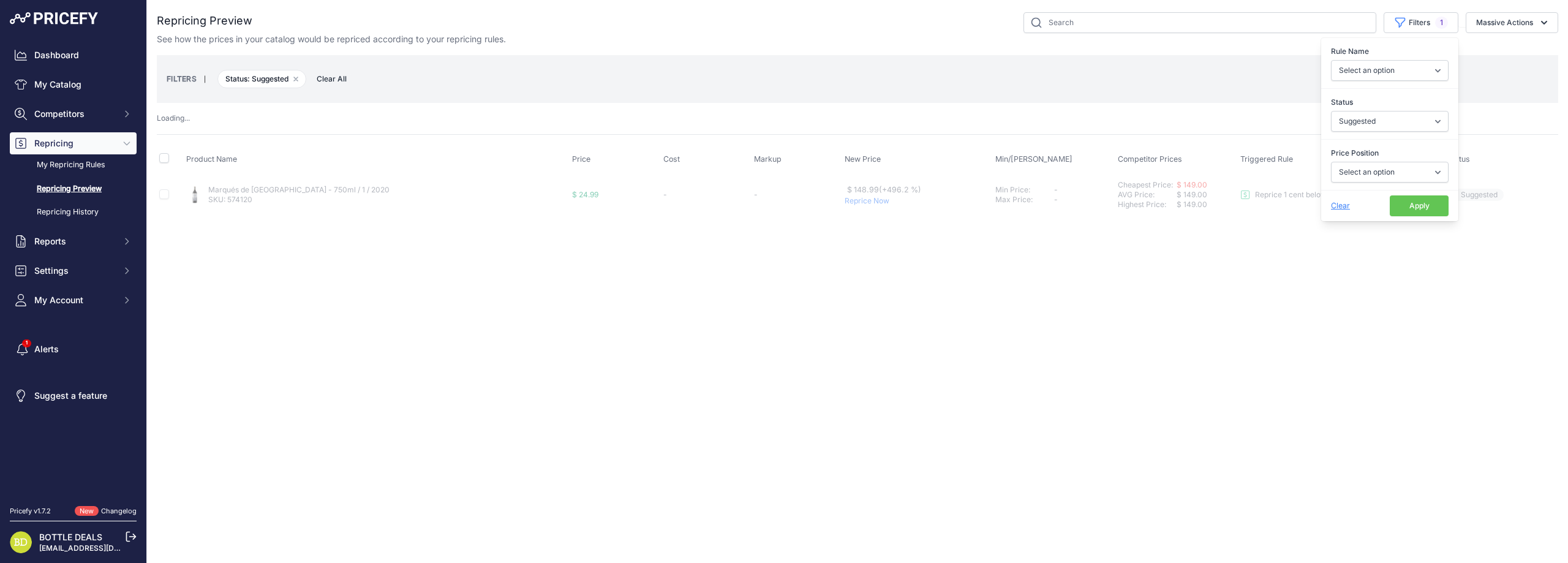
select select
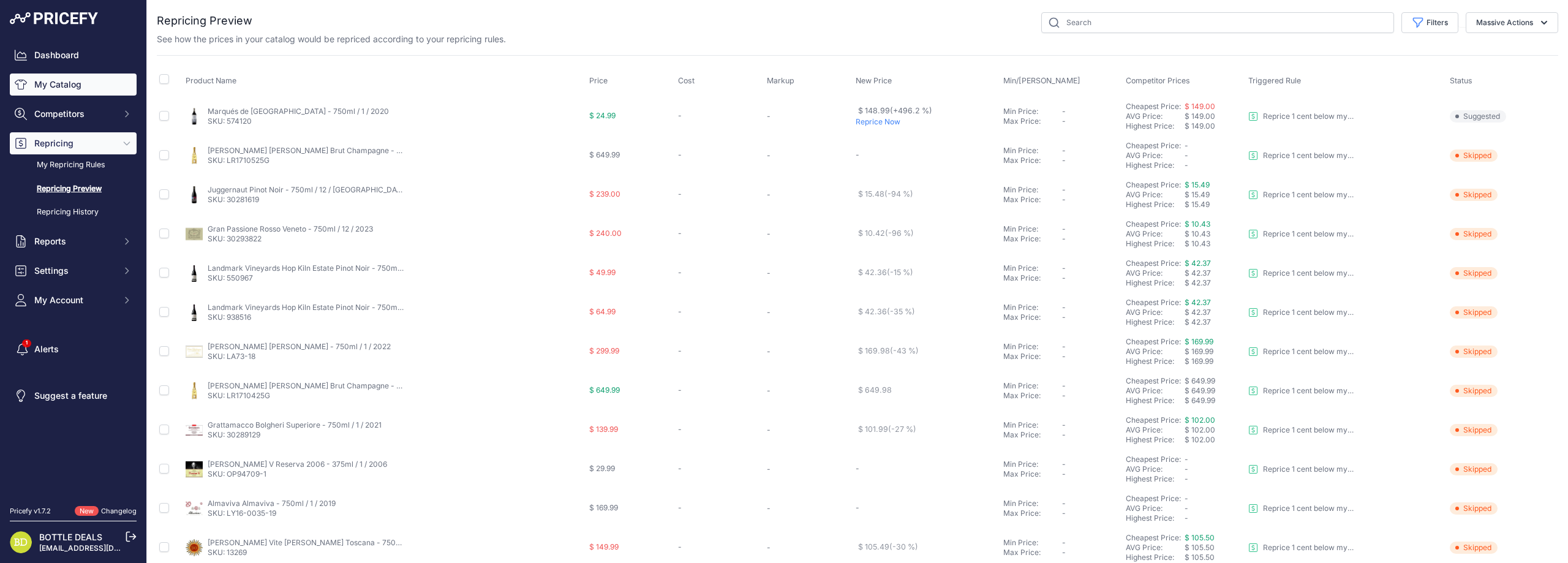
click at [57, 82] on link "My Catalog" at bounding box center [73, 84] width 127 height 22
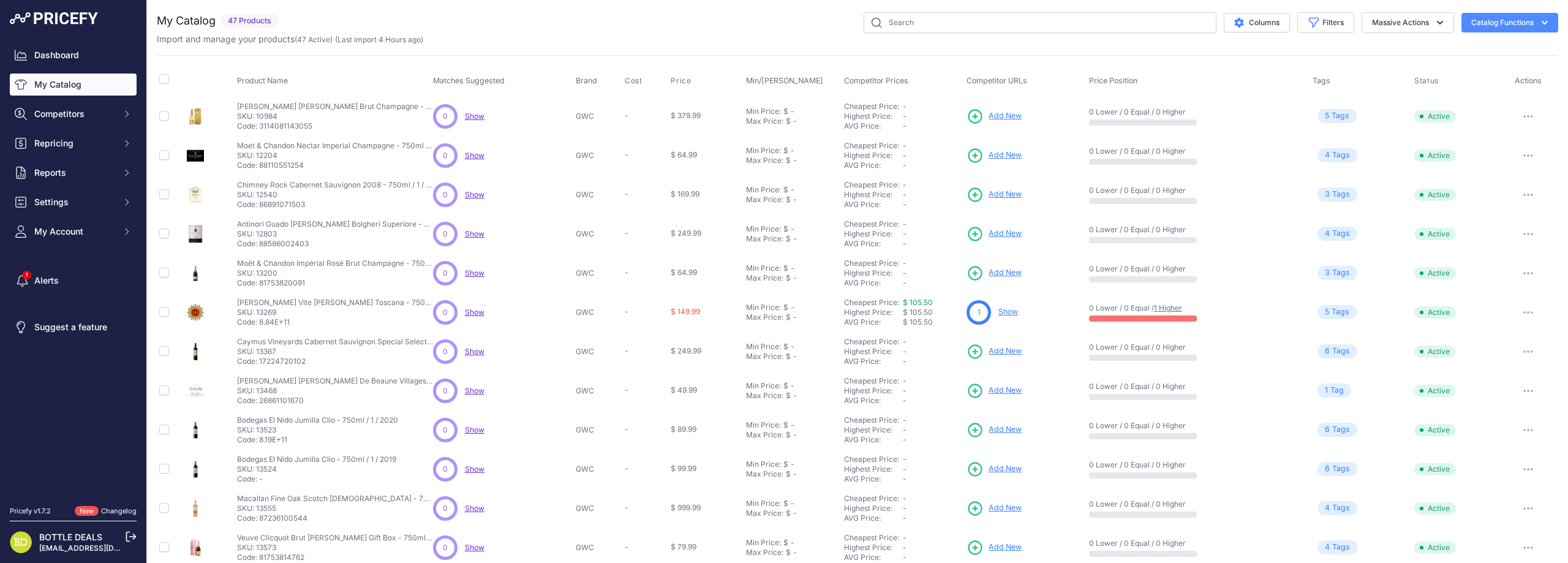
click at [1513, 21] on button "Catalog Functions" at bounding box center [1510, 23] width 97 height 20
click at [1468, 87] on link "Update Catalog" at bounding box center [1488, 92] width 137 height 22
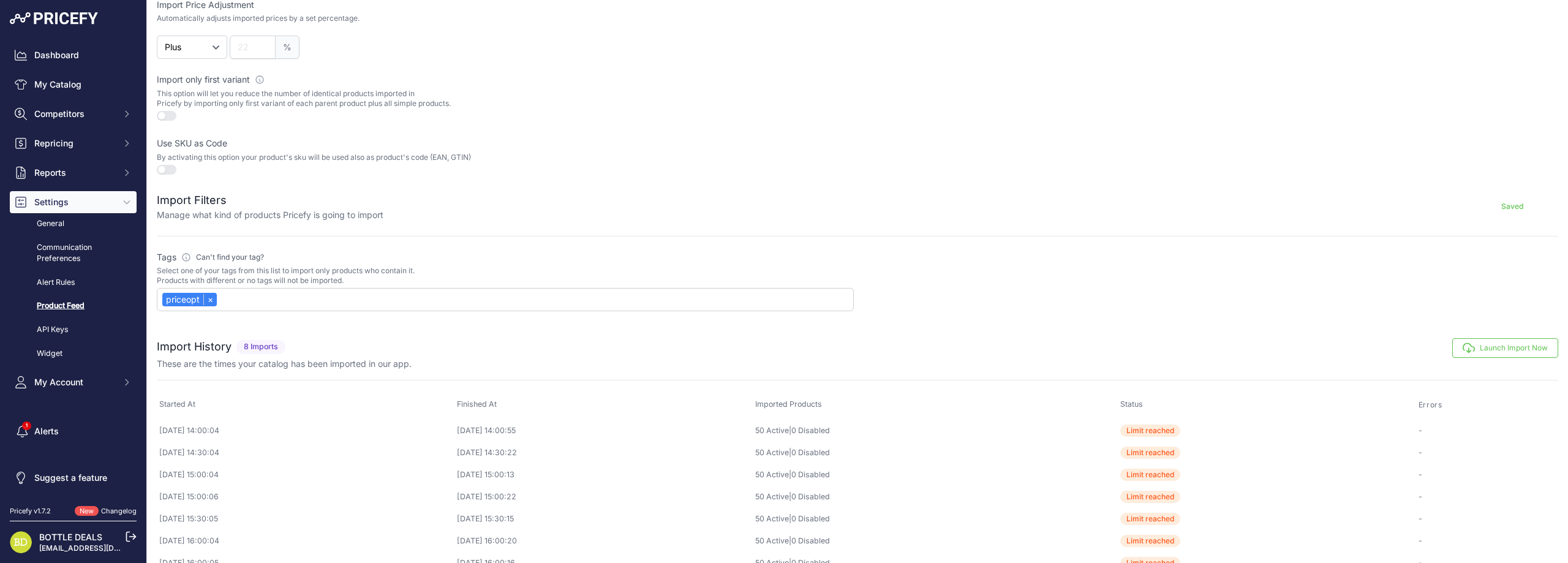
scroll to position [351, 0]
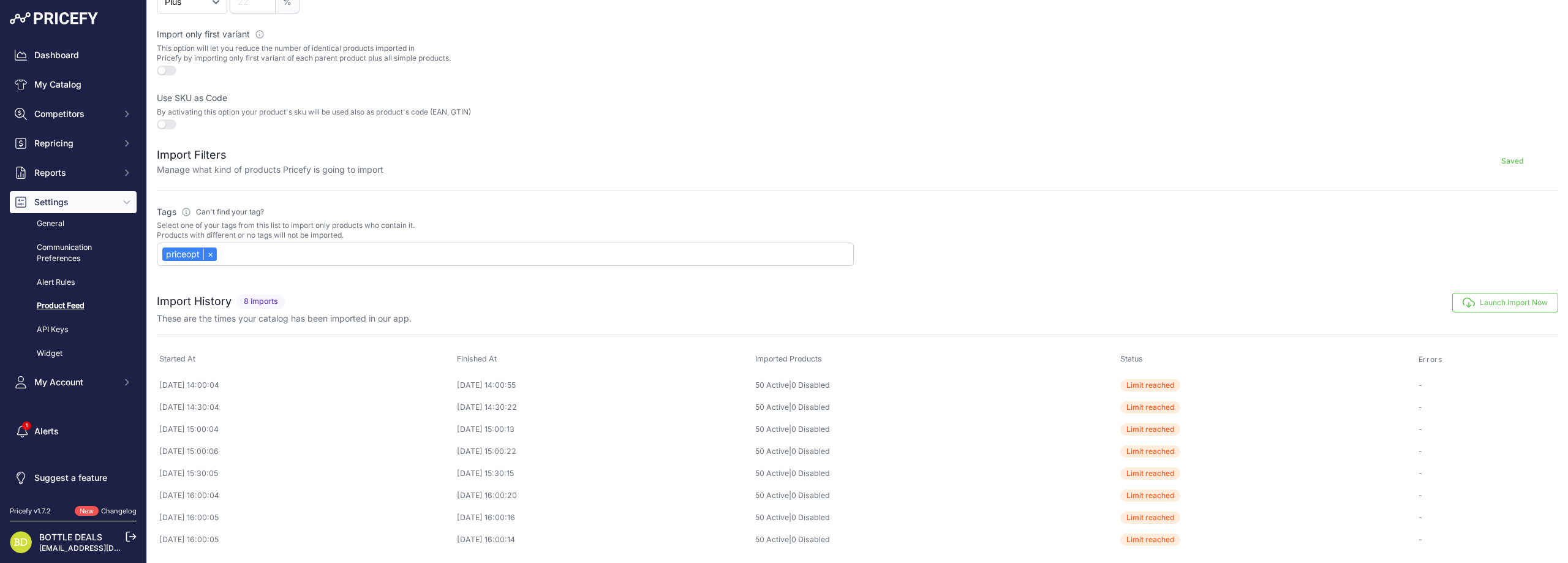
click at [1498, 297] on button "Launch Import Now" at bounding box center [1505, 303] width 106 height 20
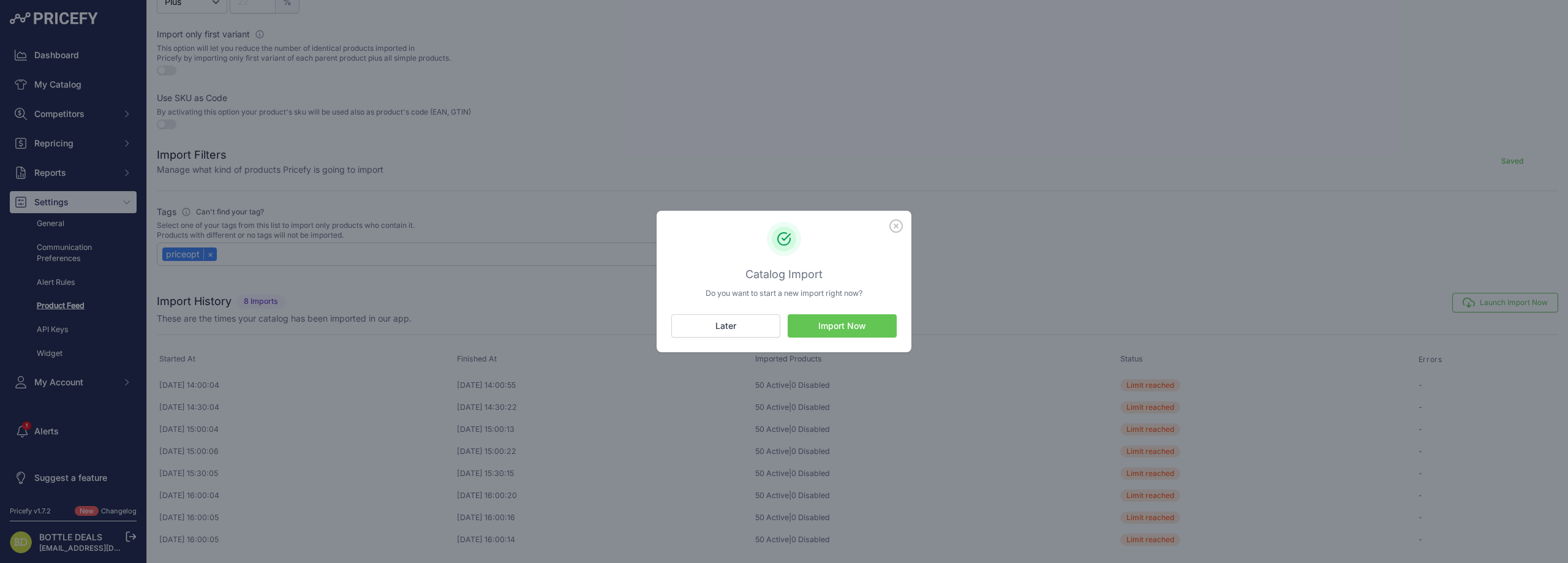
click at [868, 323] on button "Import Now" at bounding box center [842, 325] width 109 height 23
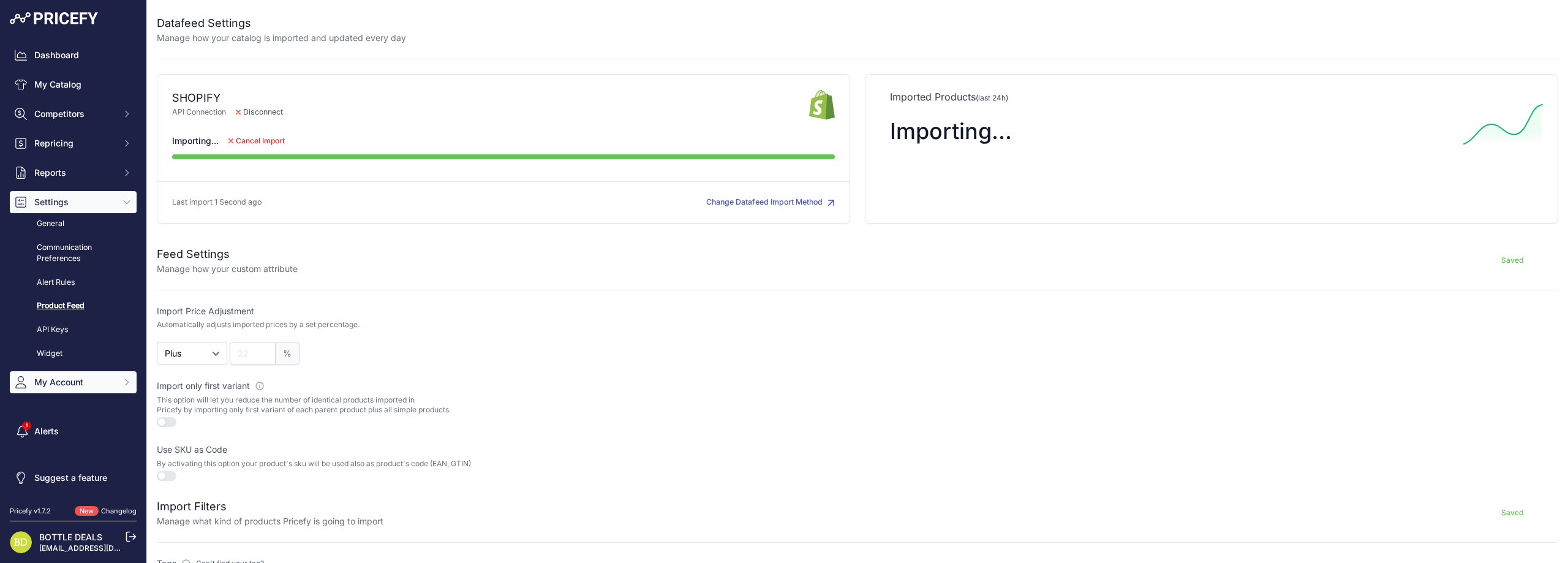
click at [57, 380] on span "My Account" at bounding box center [75, 383] width 80 height 12
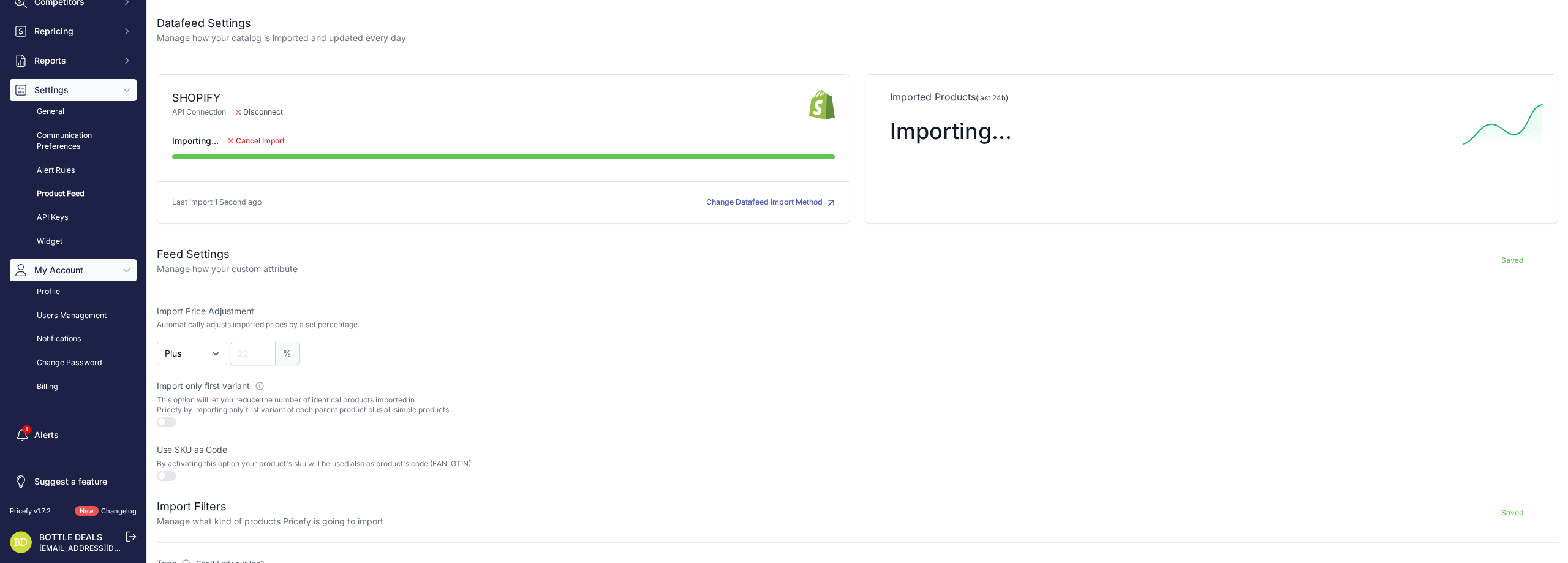
scroll to position [114, 0]
click at [53, 380] on link "Billing" at bounding box center [73, 385] width 127 height 22
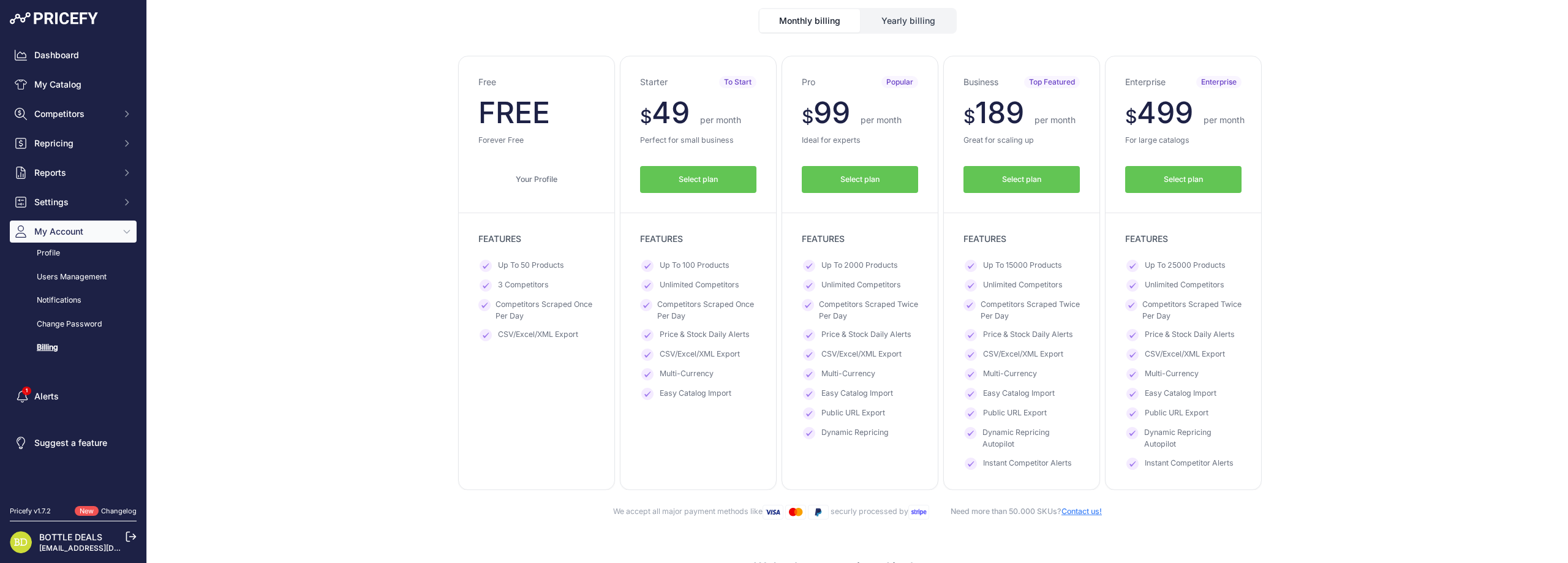
scroll to position [122, 0]
